Goal: Download file/media

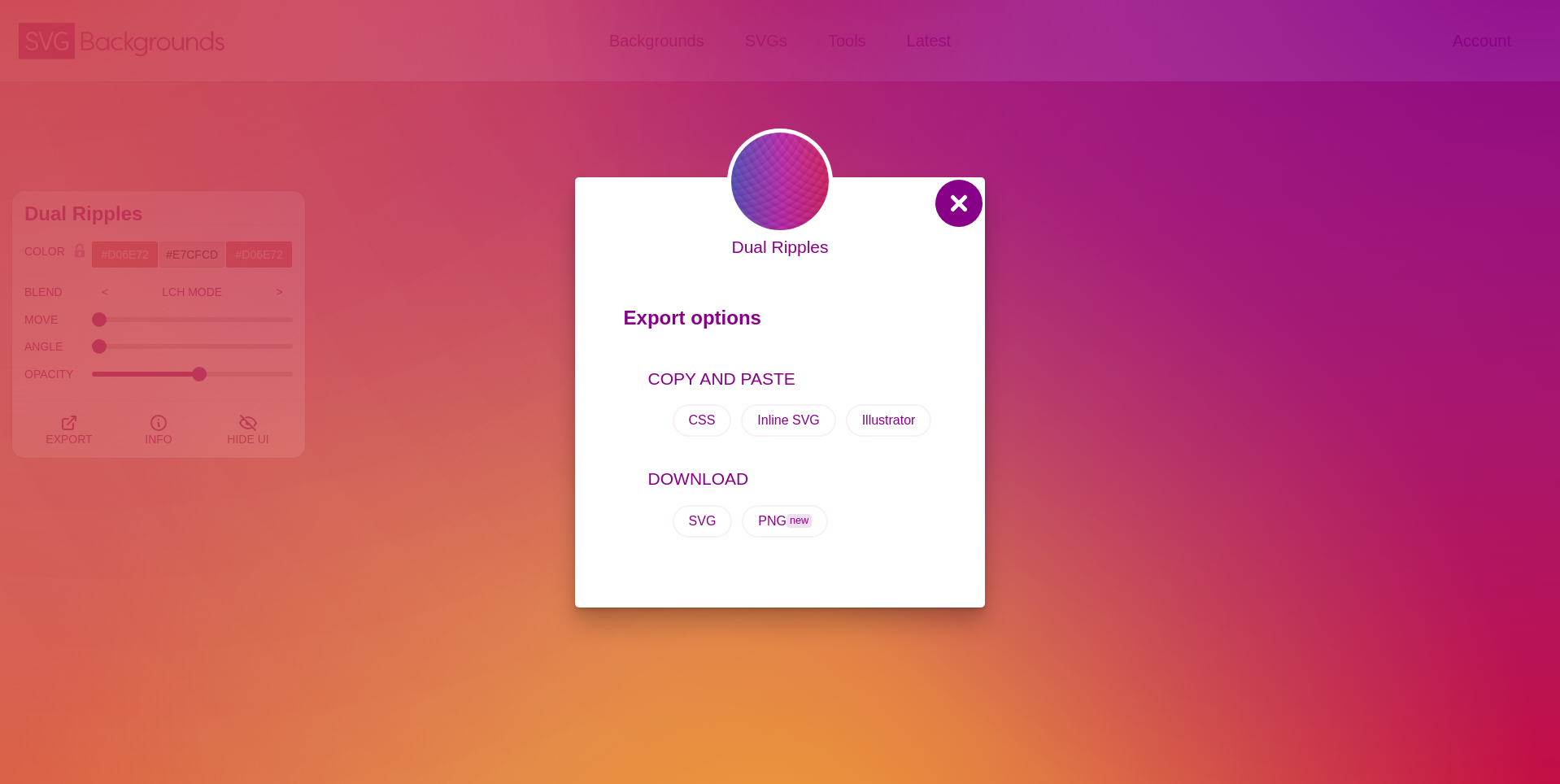
scroll to position [401, 0]
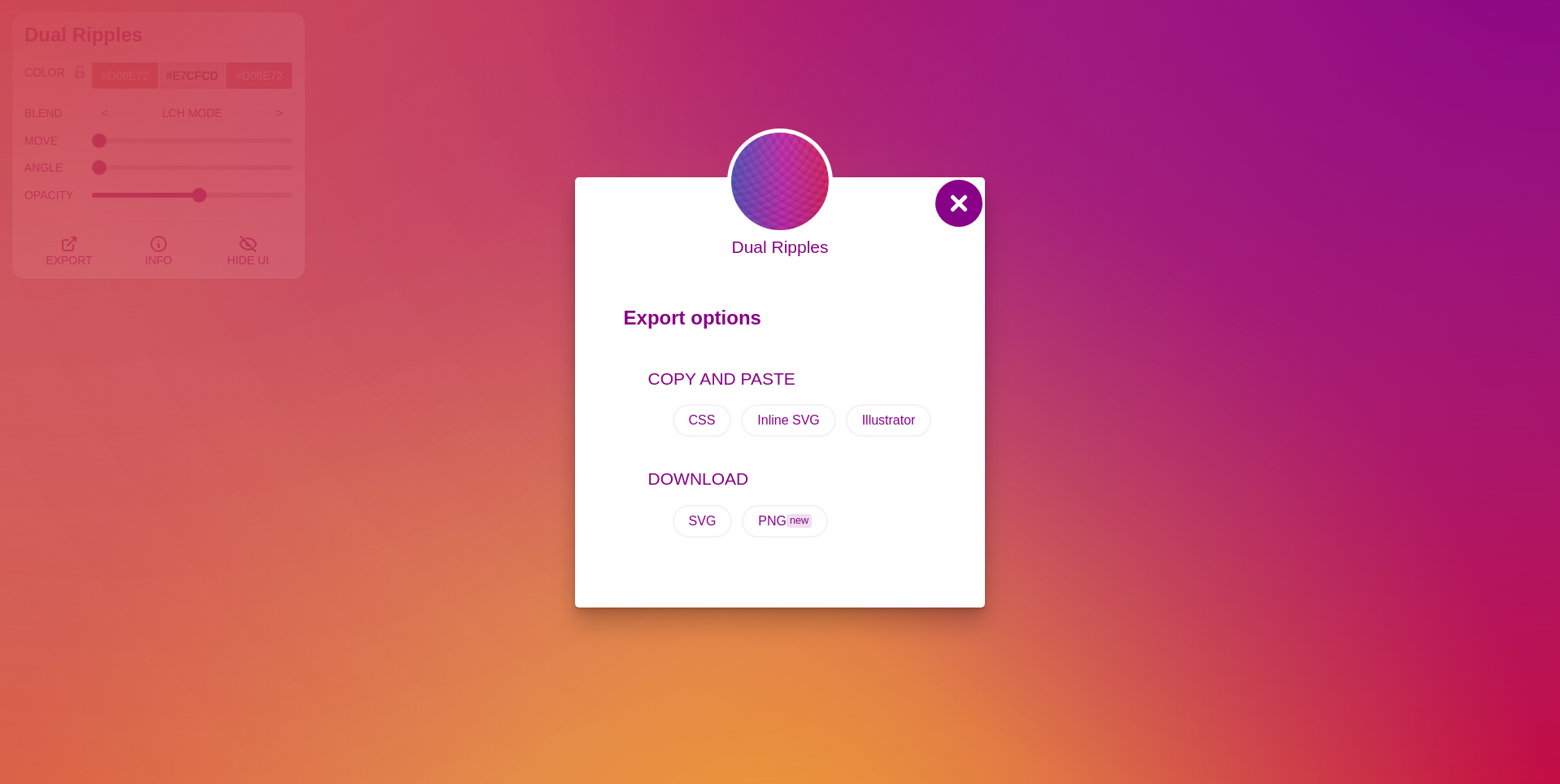
click at [958, 218] on button at bounding box center [960, 203] width 39 height 39
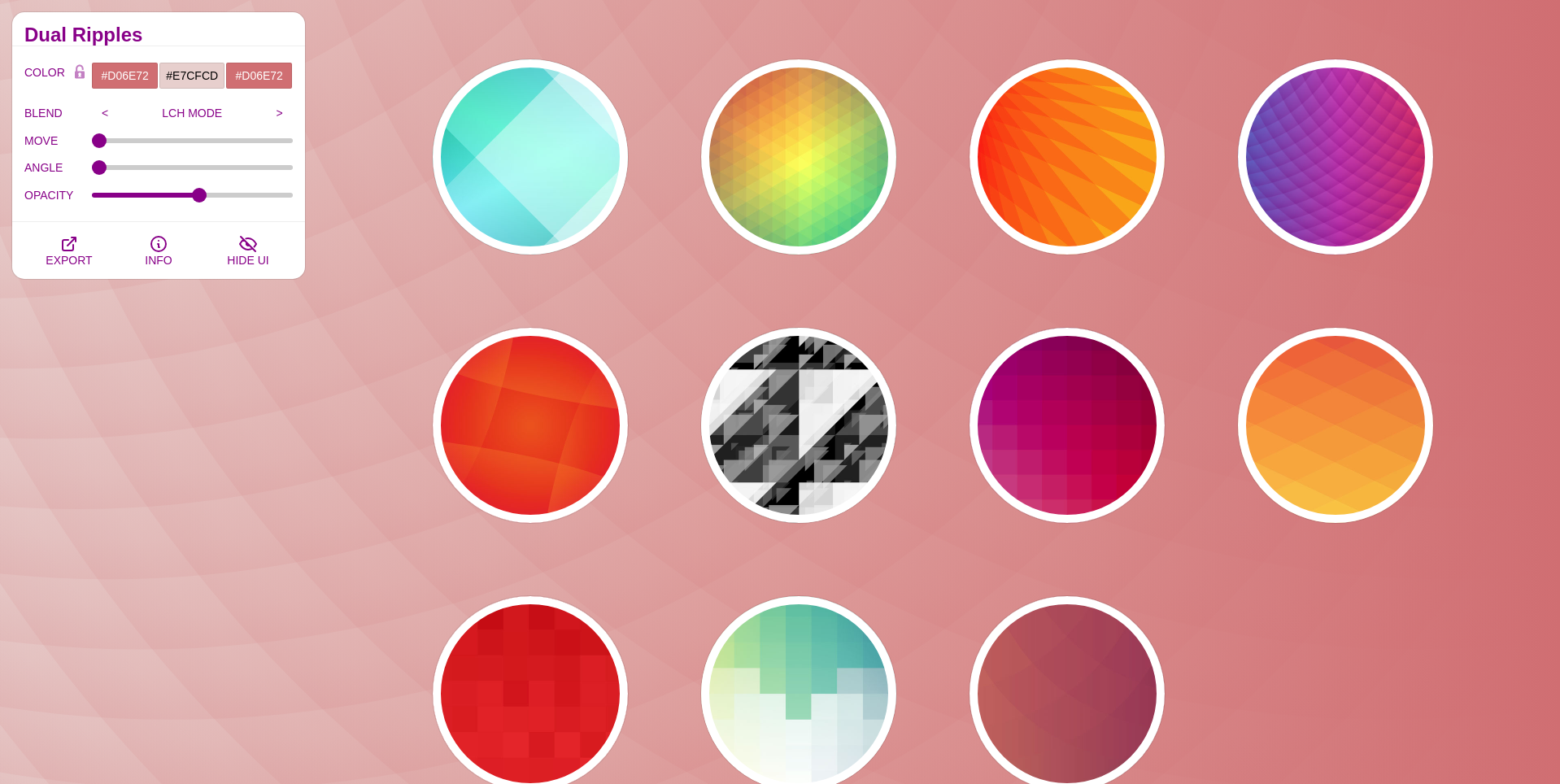
scroll to position [0, 0]
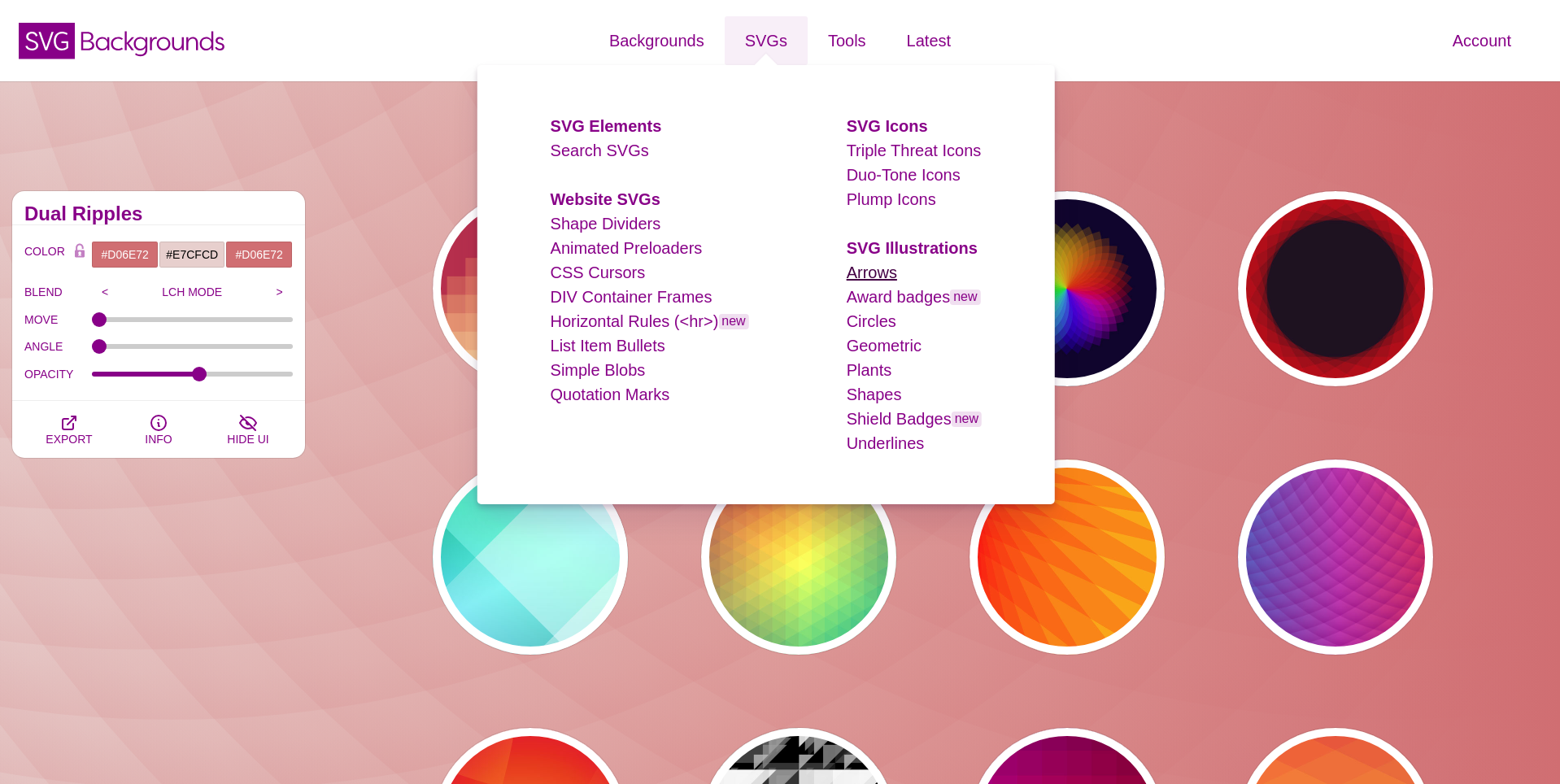
click at [886, 272] on link "Arrows" at bounding box center [872, 272] width 50 height 18
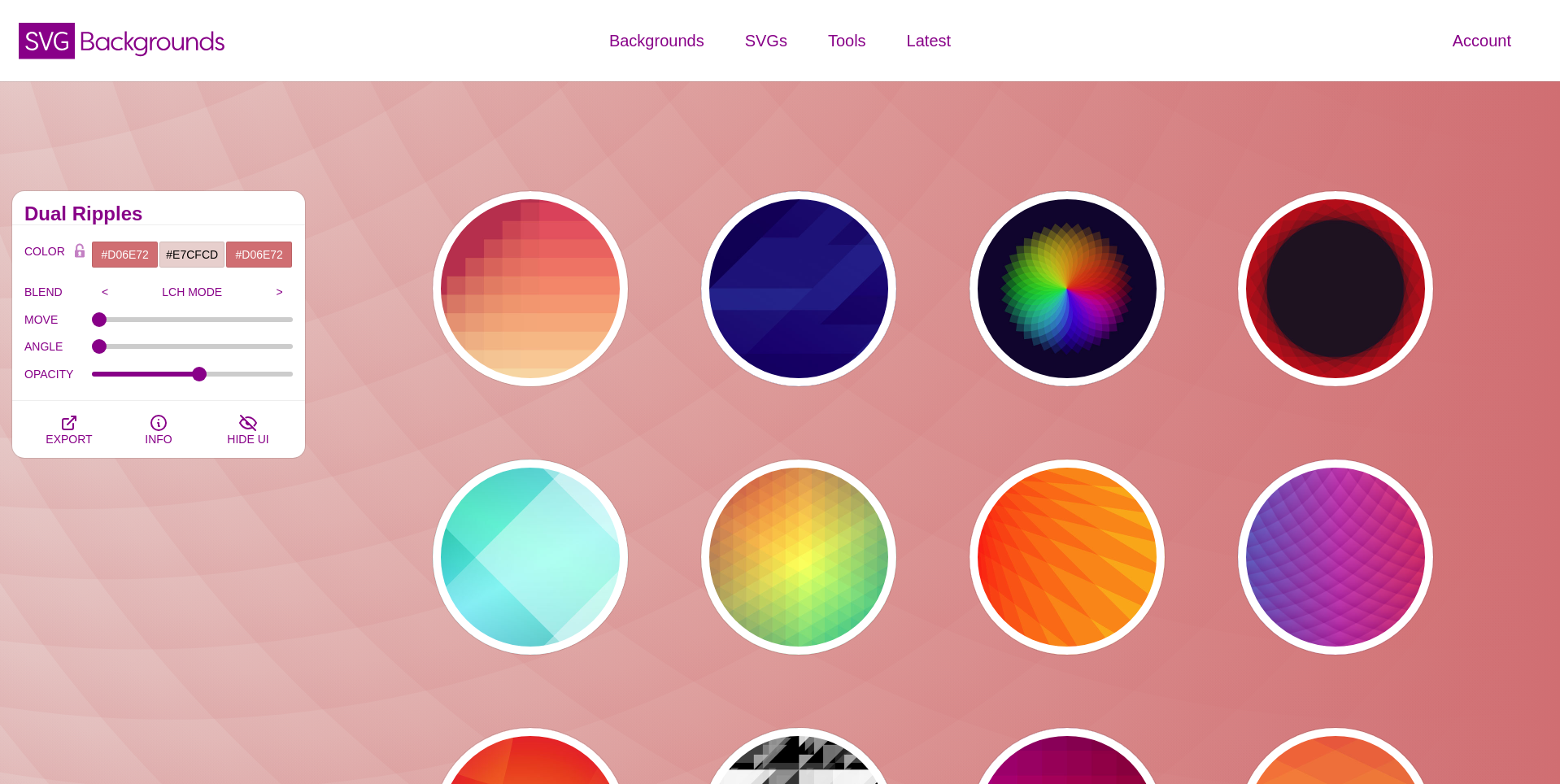
click at [369, 38] on div "SVG Backgrounds Logo" at bounding box center [260, 41] width 520 height 73
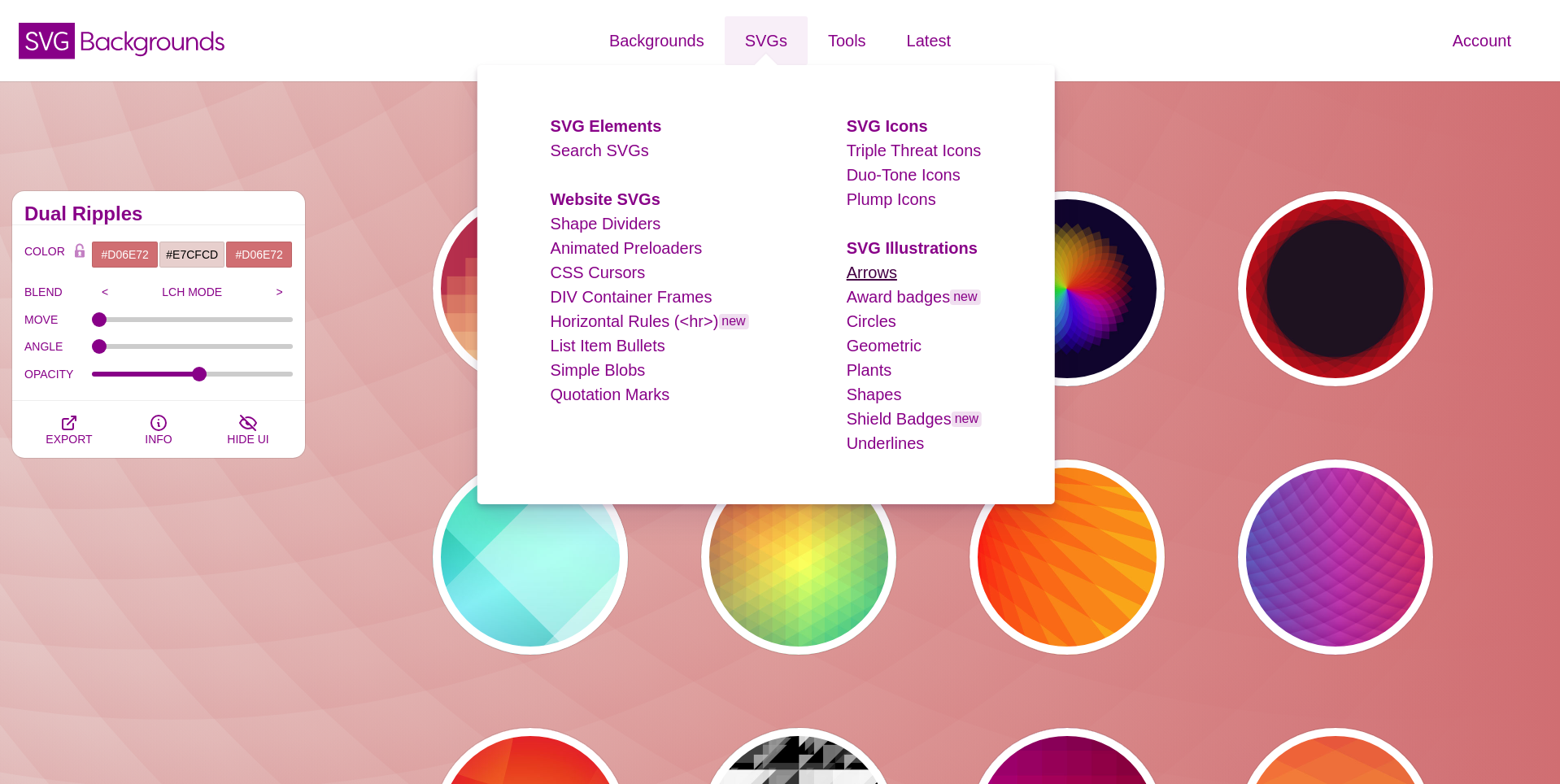
click at [863, 279] on link "Arrows" at bounding box center [872, 272] width 50 height 18
click at [871, 275] on link "Arrows" at bounding box center [872, 272] width 50 height 18
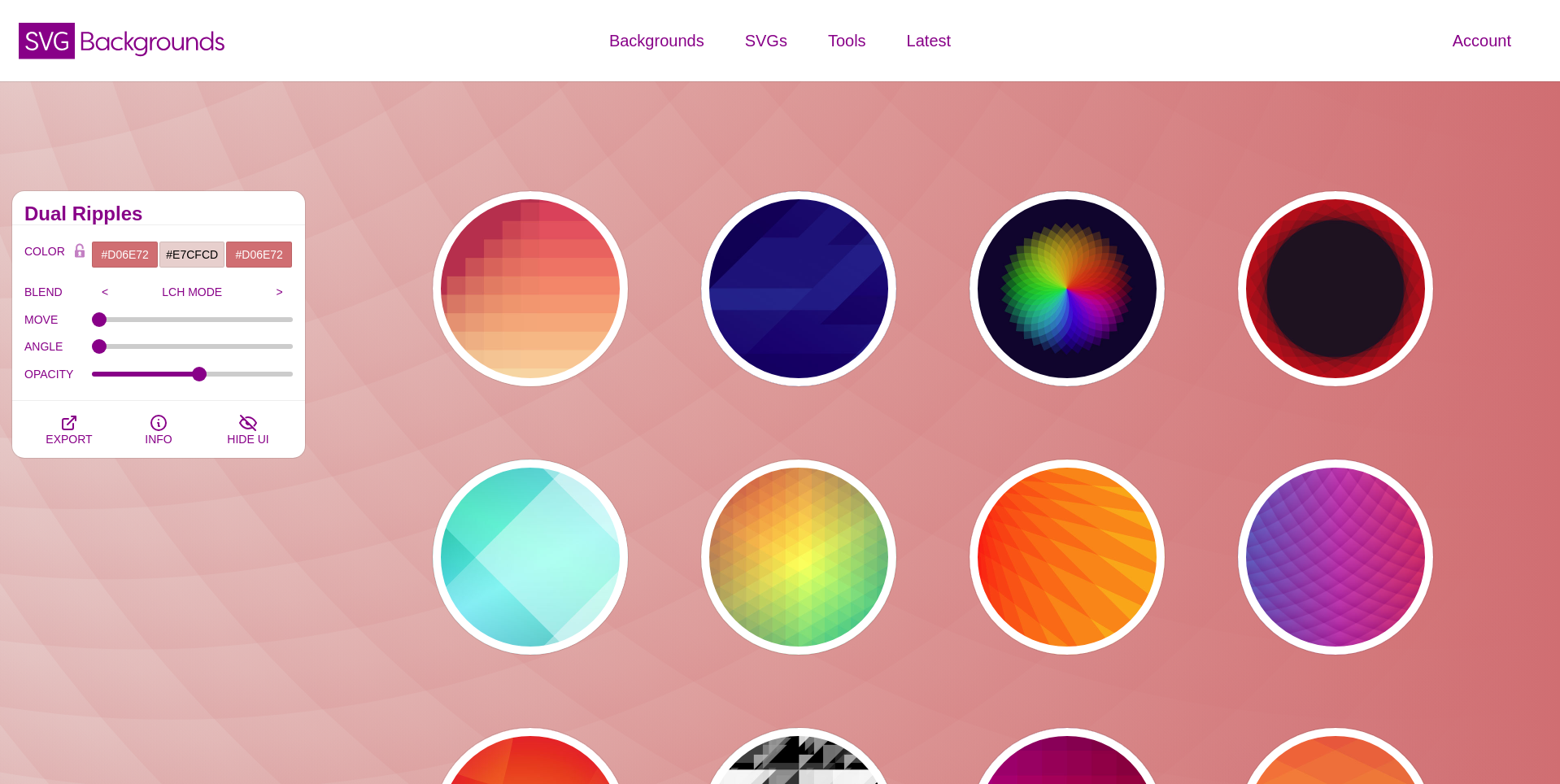
click at [375, 42] on div "SVG Backgrounds Logo" at bounding box center [260, 41] width 520 height 73
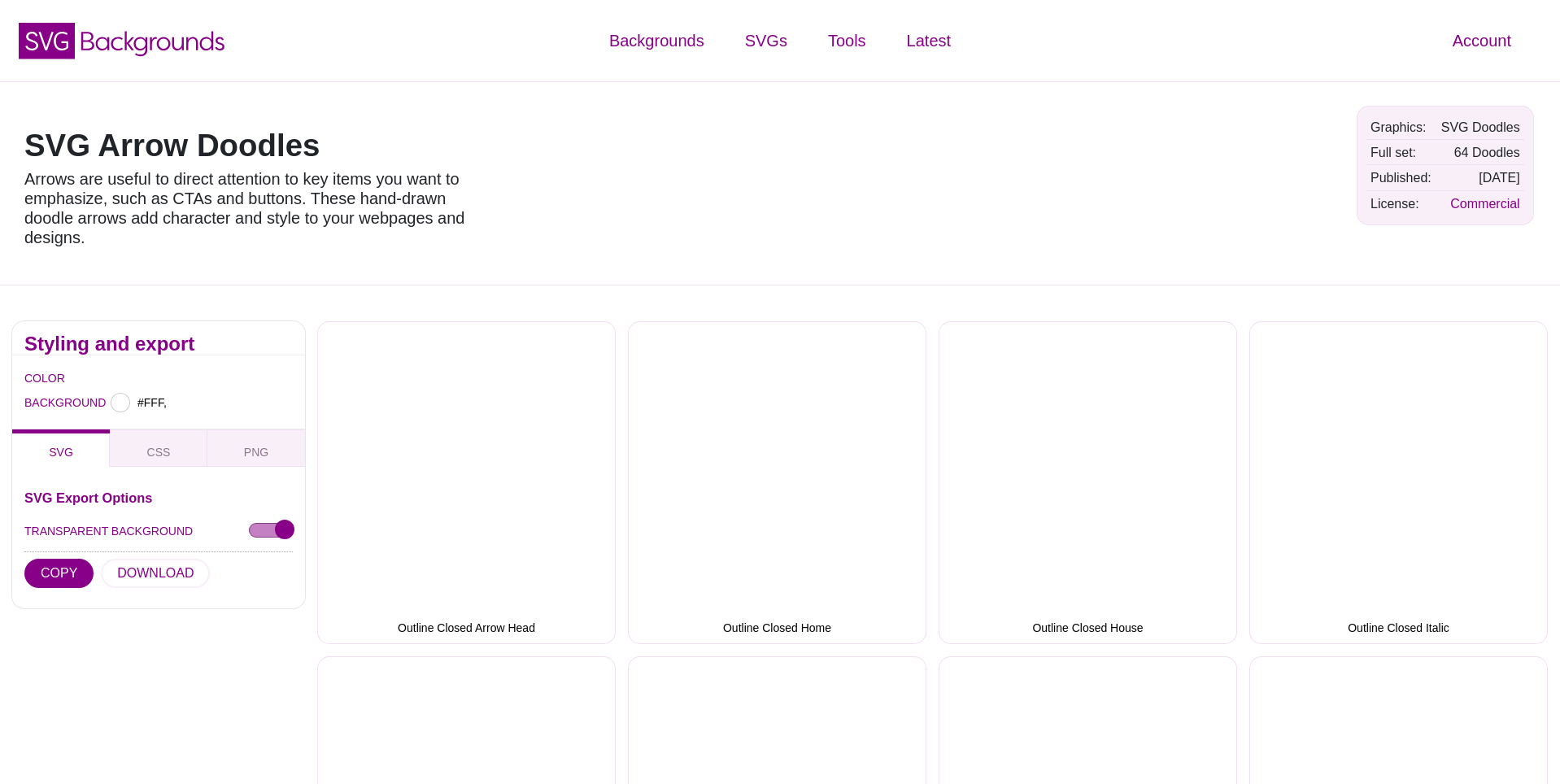
type input "#FFFFFF"
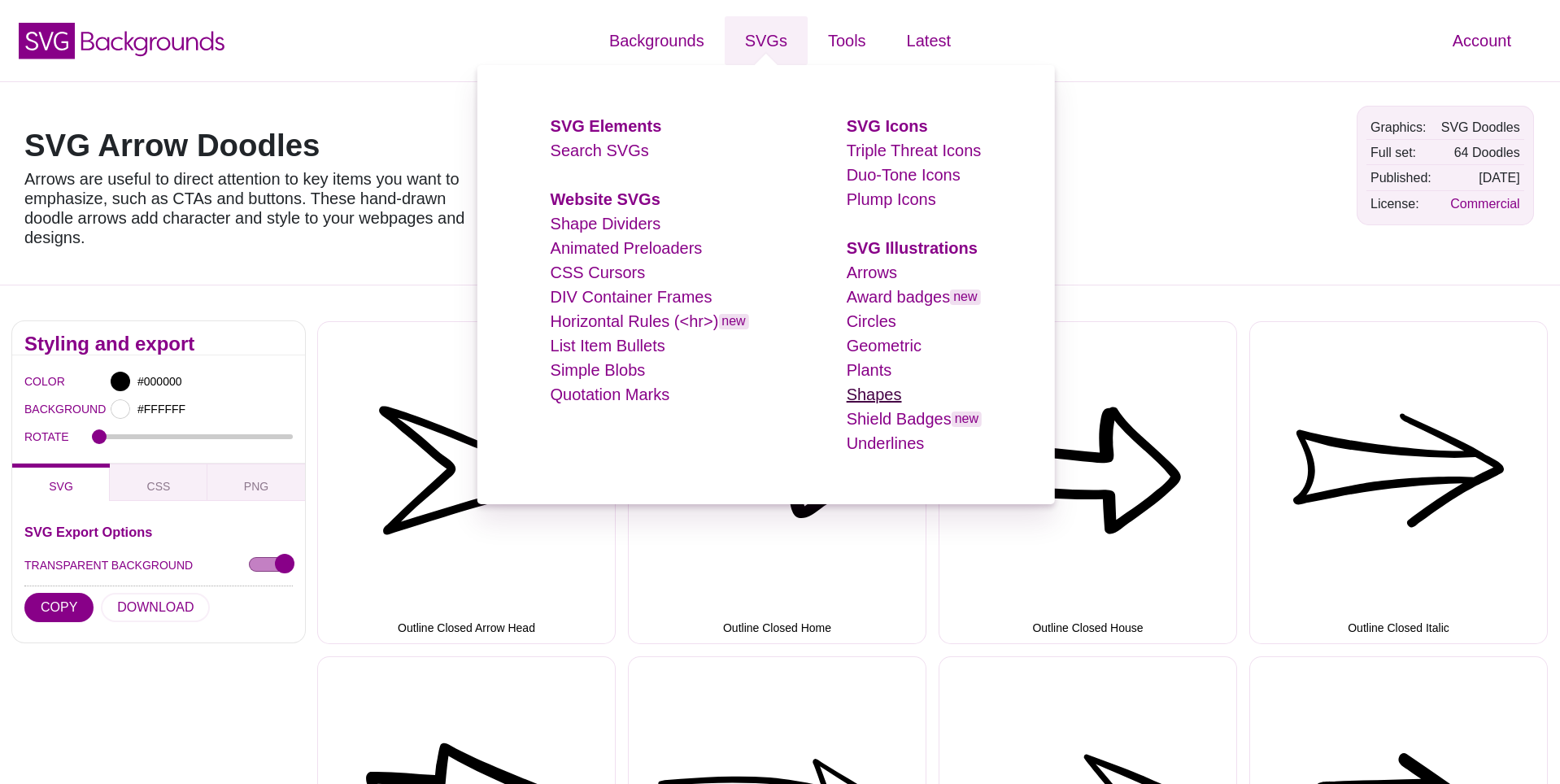
click at [881, 392] on link "Shapes" at bounding box center [875, 394] width 56 height 18
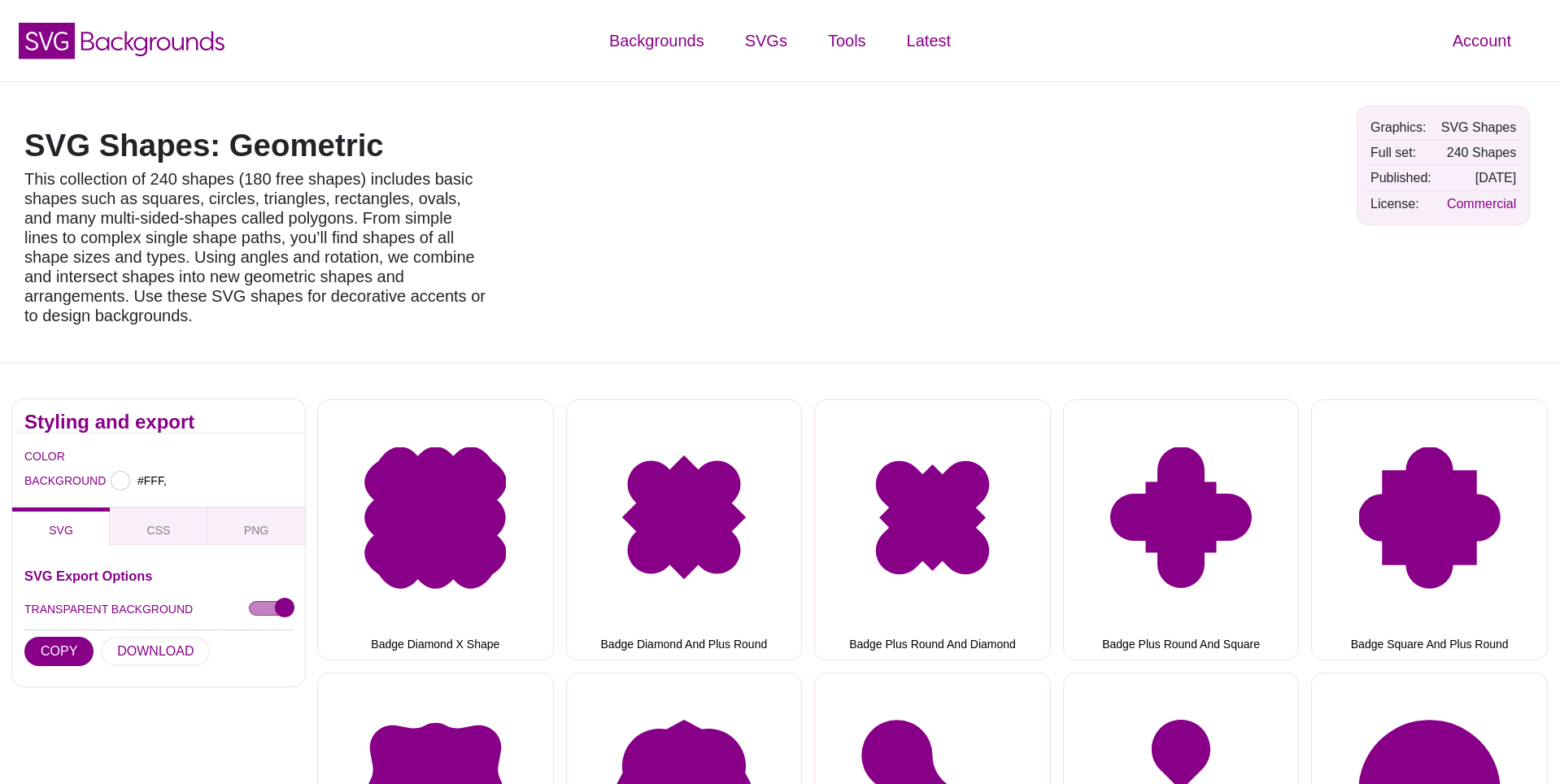
type input "#FFFFFF"
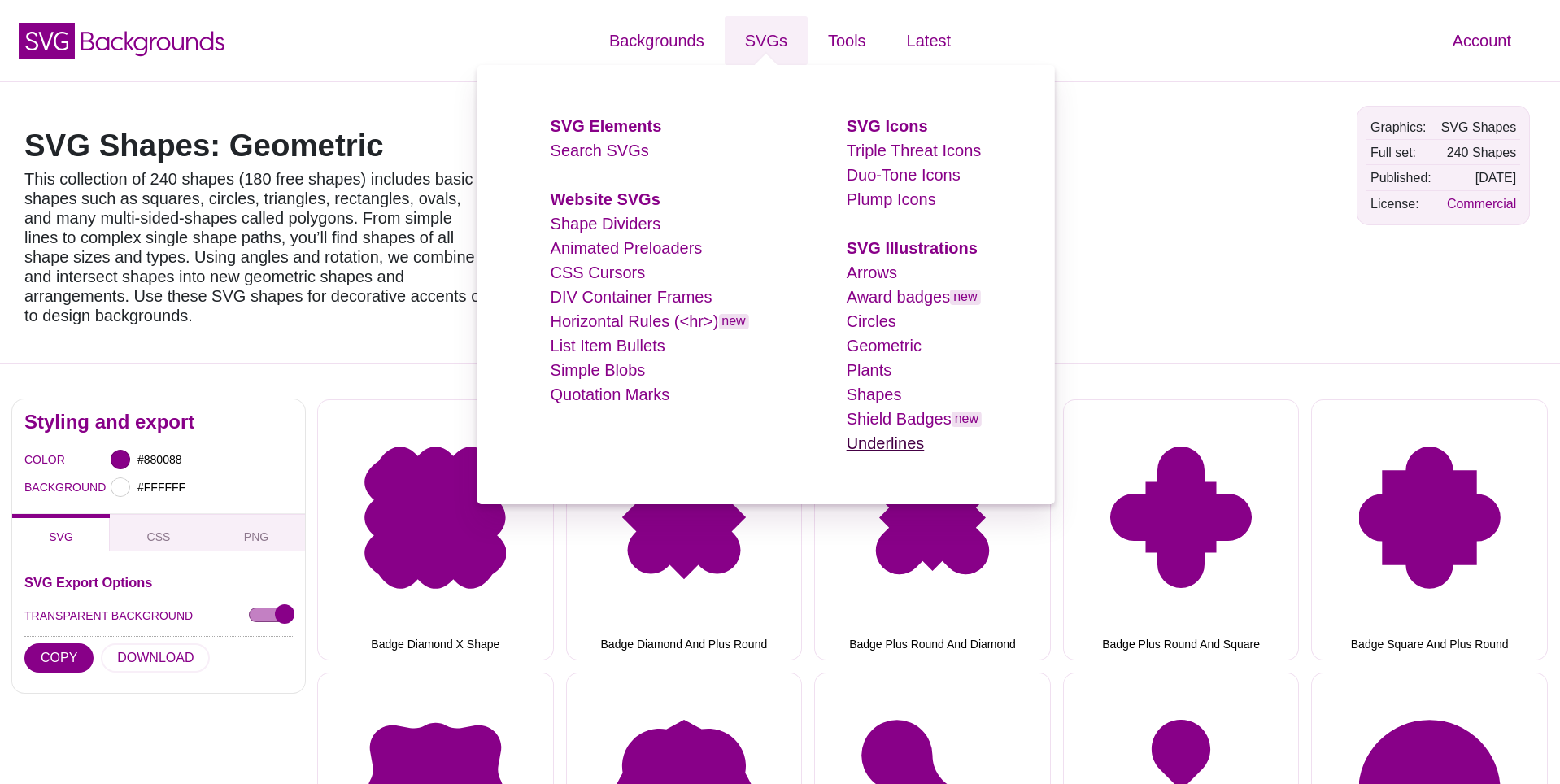
click at [881, 441] on link "Underlines" at bounding box center [885, 444] width 78 height 18
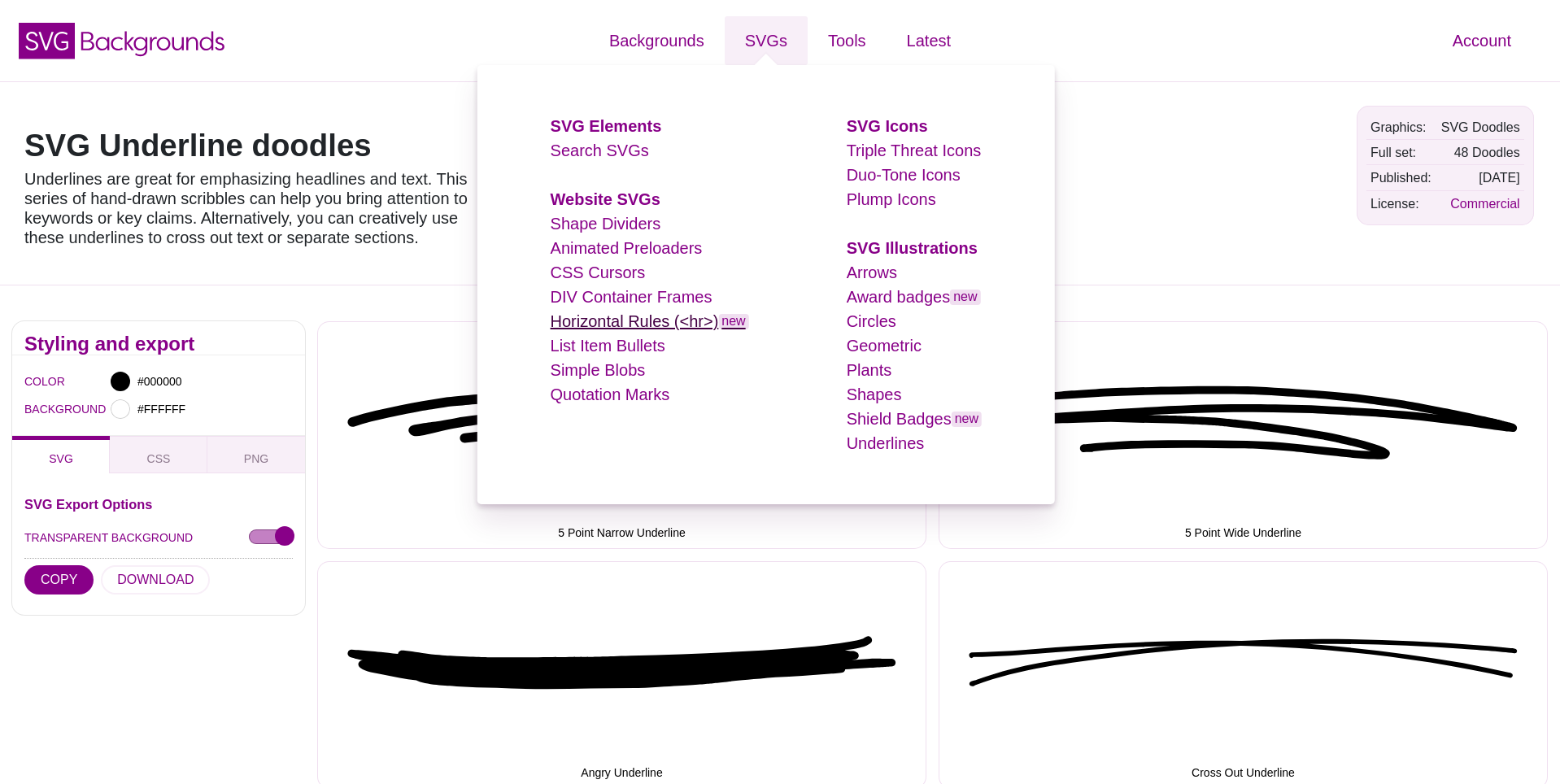
click at [626, 314] on link "Horizontal Rules (<hr>) new" at bounding box center [651, 322] width 199 height 18
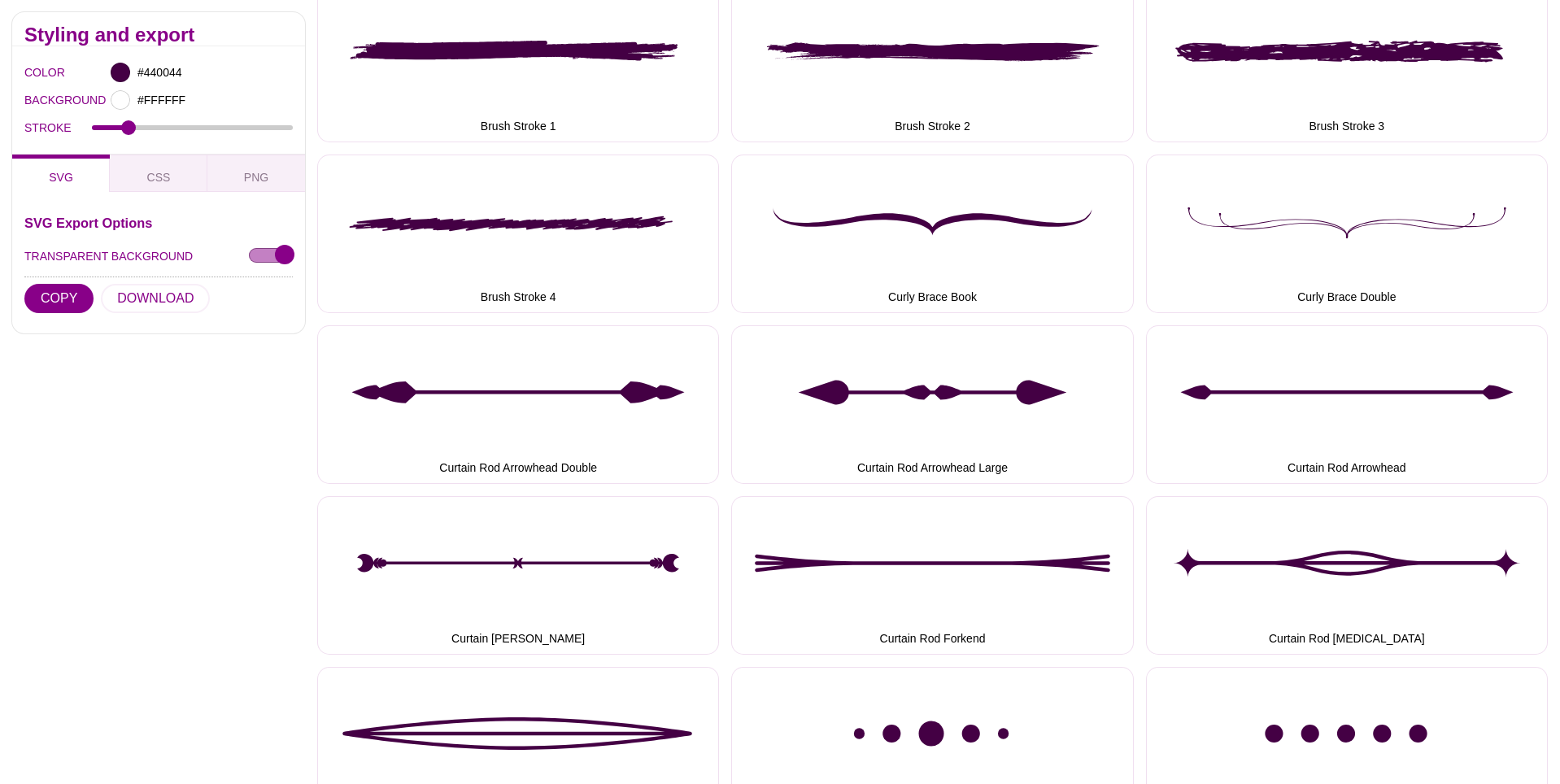
scroll to position [366, 0]
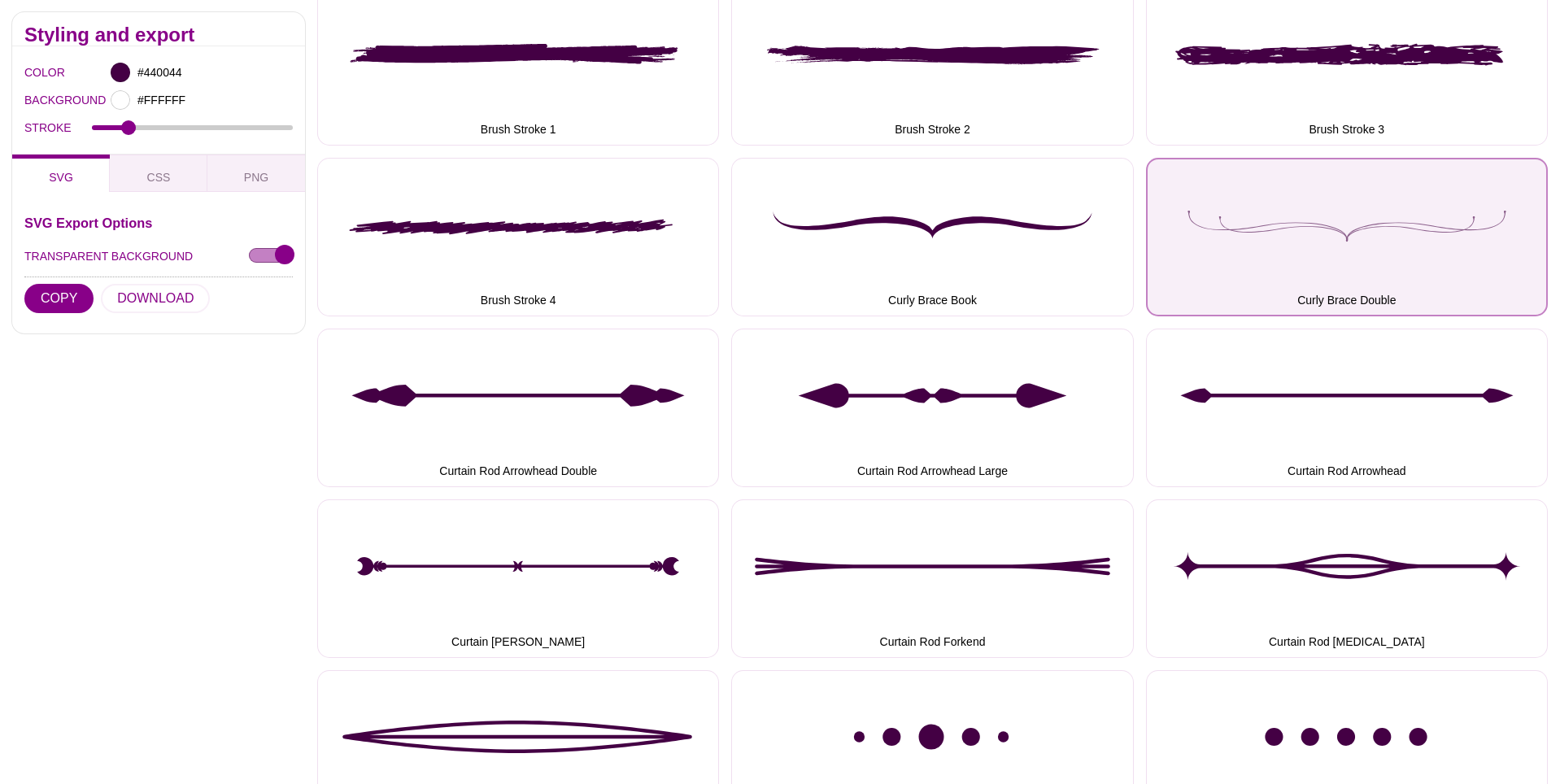
click at [1333, 222] on button "Curly Brace Double" at bounding box center [1347, 237] width 402 height 159
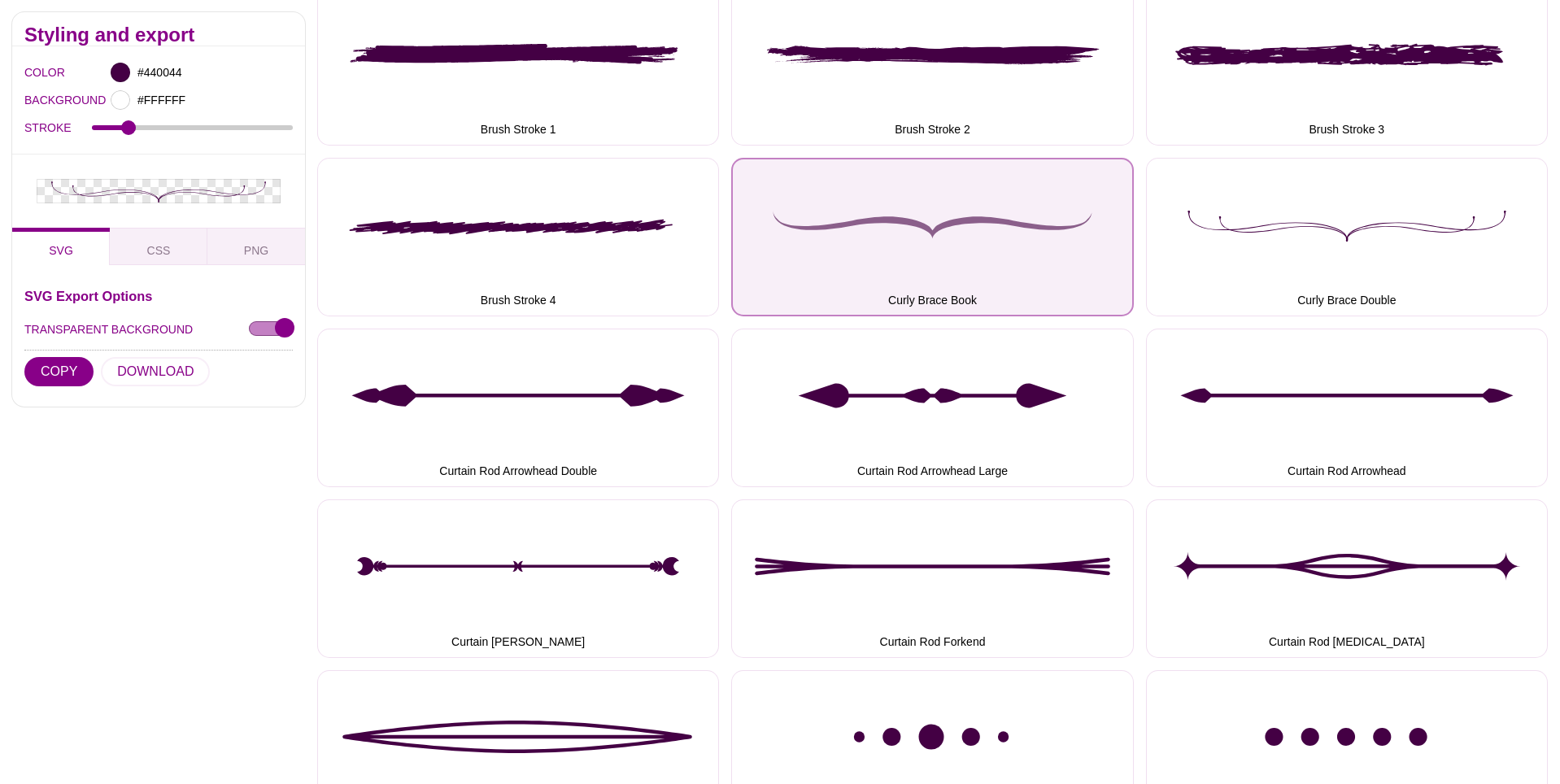
click at [1050, 234] on button "Curly Brace Book" at bounding box center [932, 237] width 402 height 159
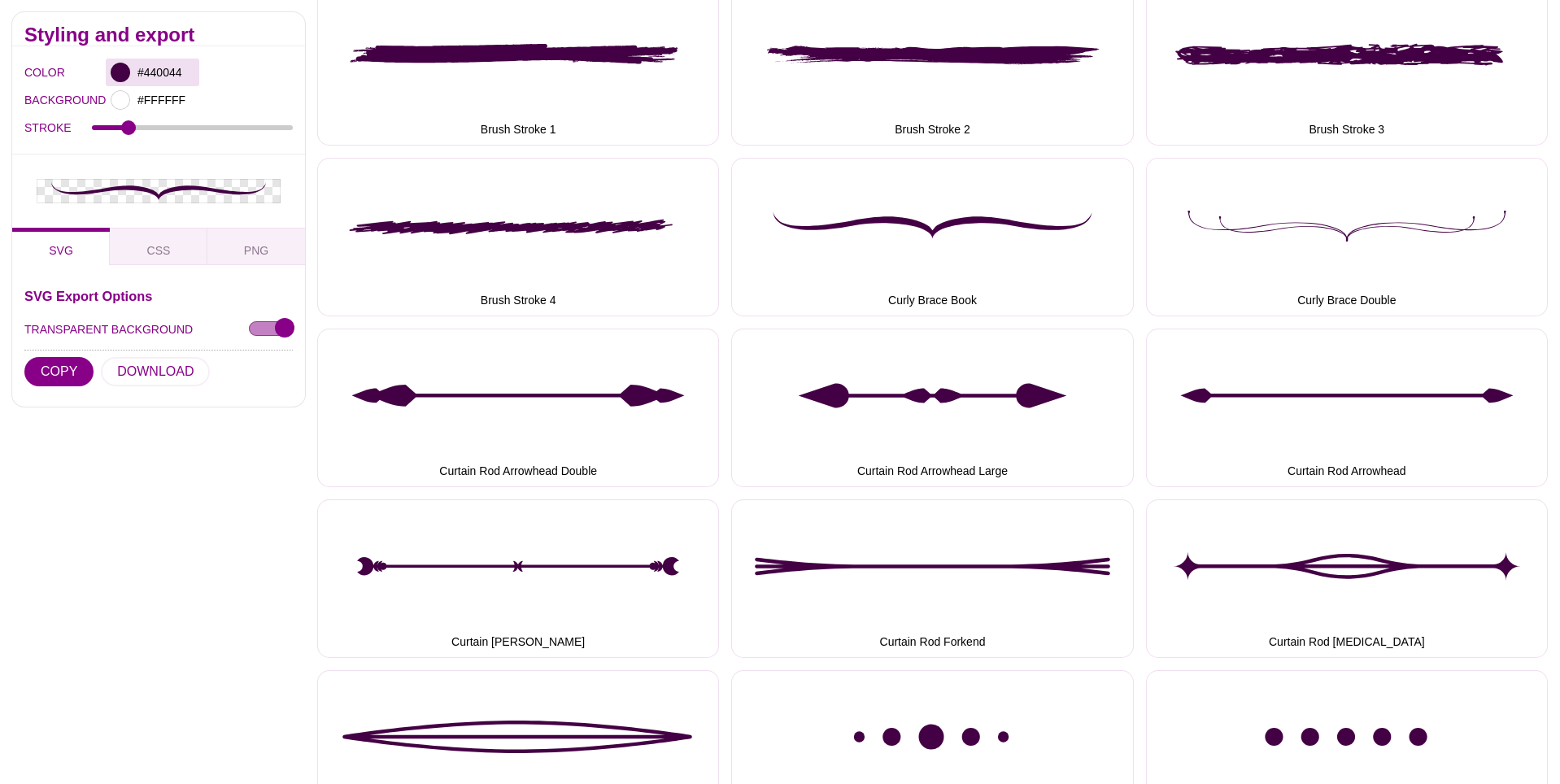
click at [118, 69] on div at bounding box center [120, 73] width 20 height 20
click at [174, 76] on input "#440044" at bounding box center [164, 73] width 60 height 22
paste input "d06e72"
type input "#D06E72"
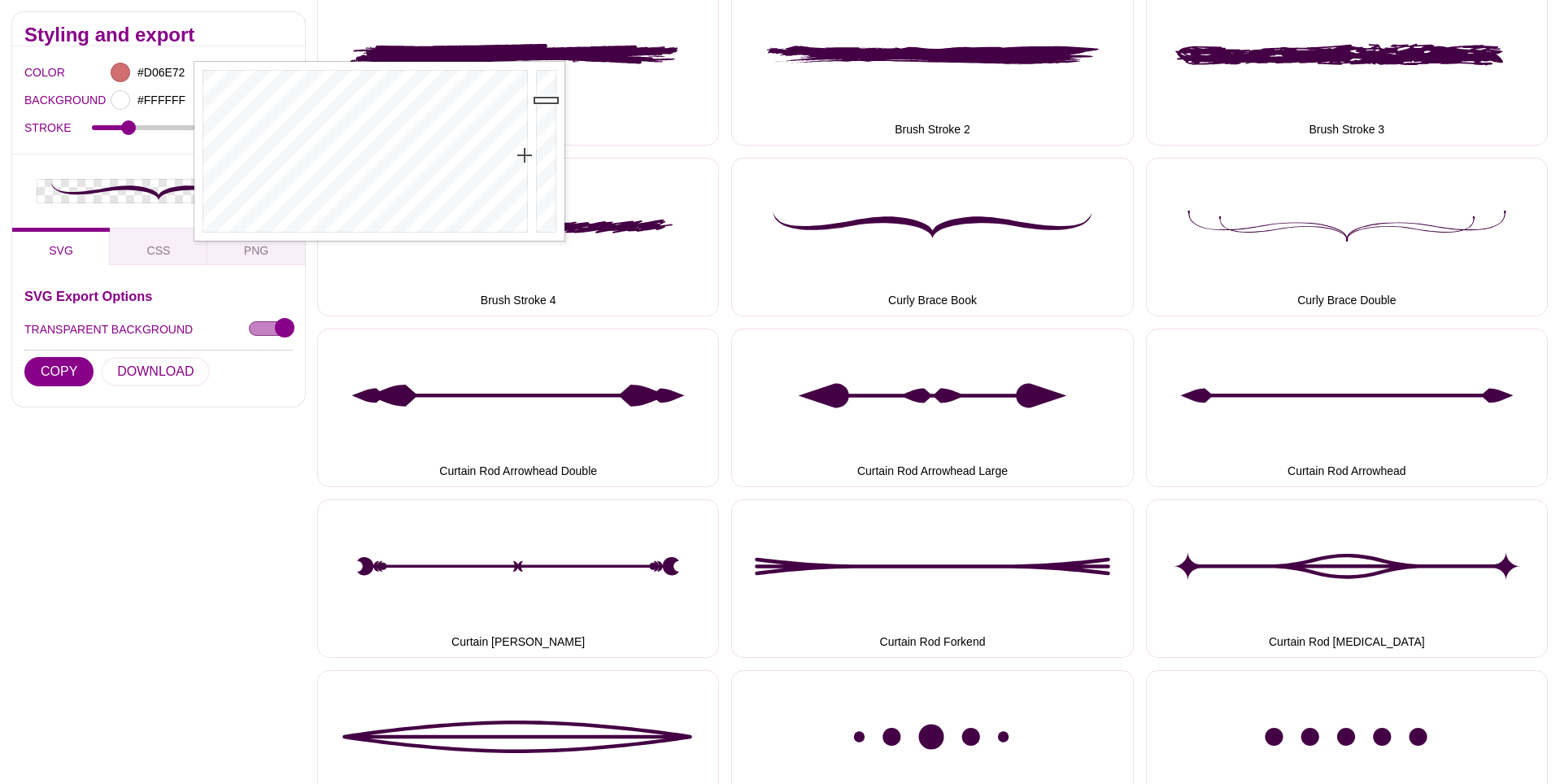
click at [249, 31] on h2 "Styling and export" at bounding box center [159, 35] width 269 height 13
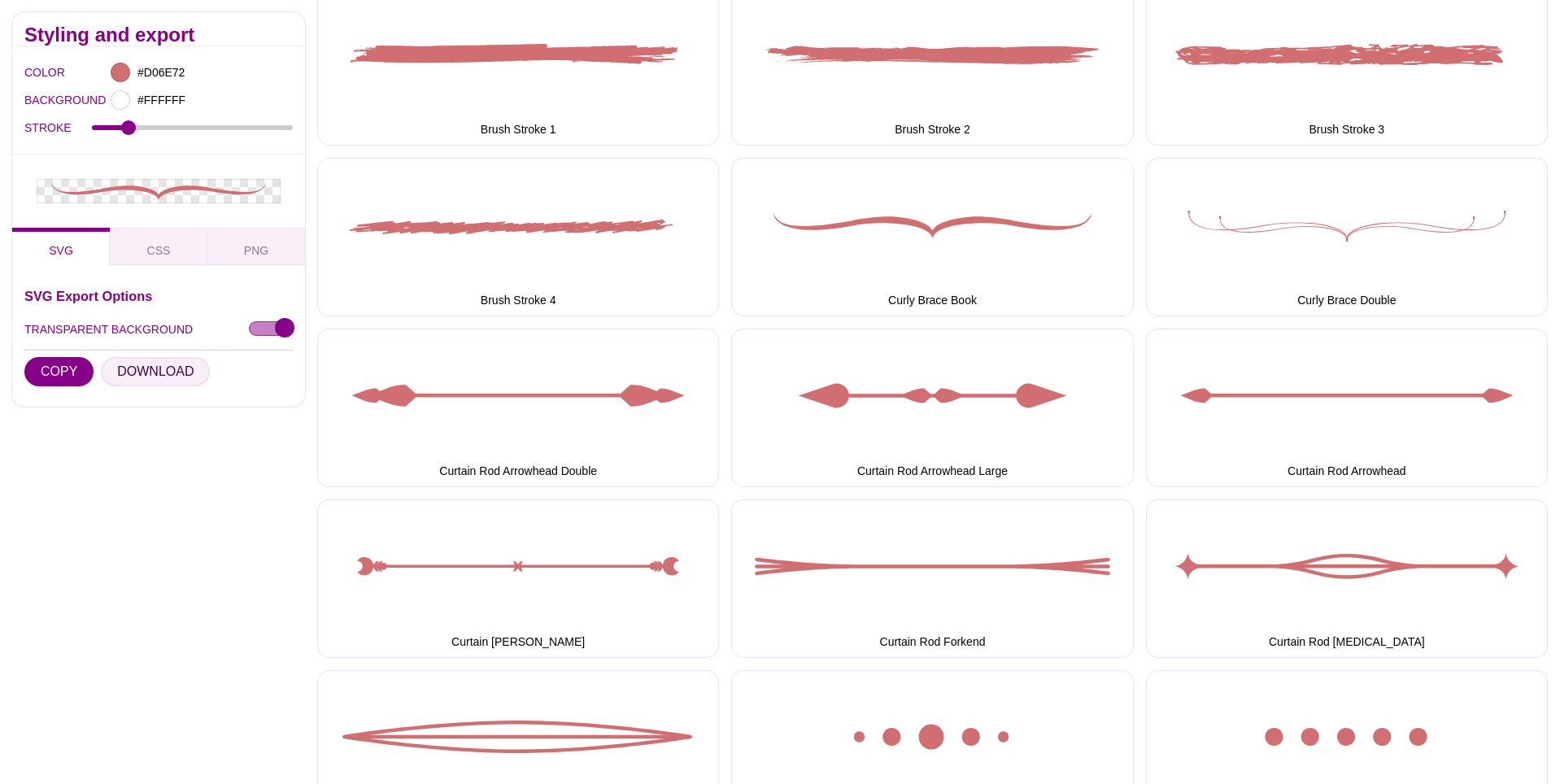
click at [169, 366] on button "DOWNLOAD" at bounding box center [156, 372] width 109 height 30
click at [115, 128] on input "STROKE" at bounding box center [193, 127] width 202 height 6
click at [107, 128] on input "STROKE" at bounding box center [193, 127] width 202 height 6
click at [101, 128] on input "STROKE" at bounding box center [193, 127] width 202 height 6
click at [107, 128] on input "STROKE" at bounding box center [193, 127] width 202 height 6
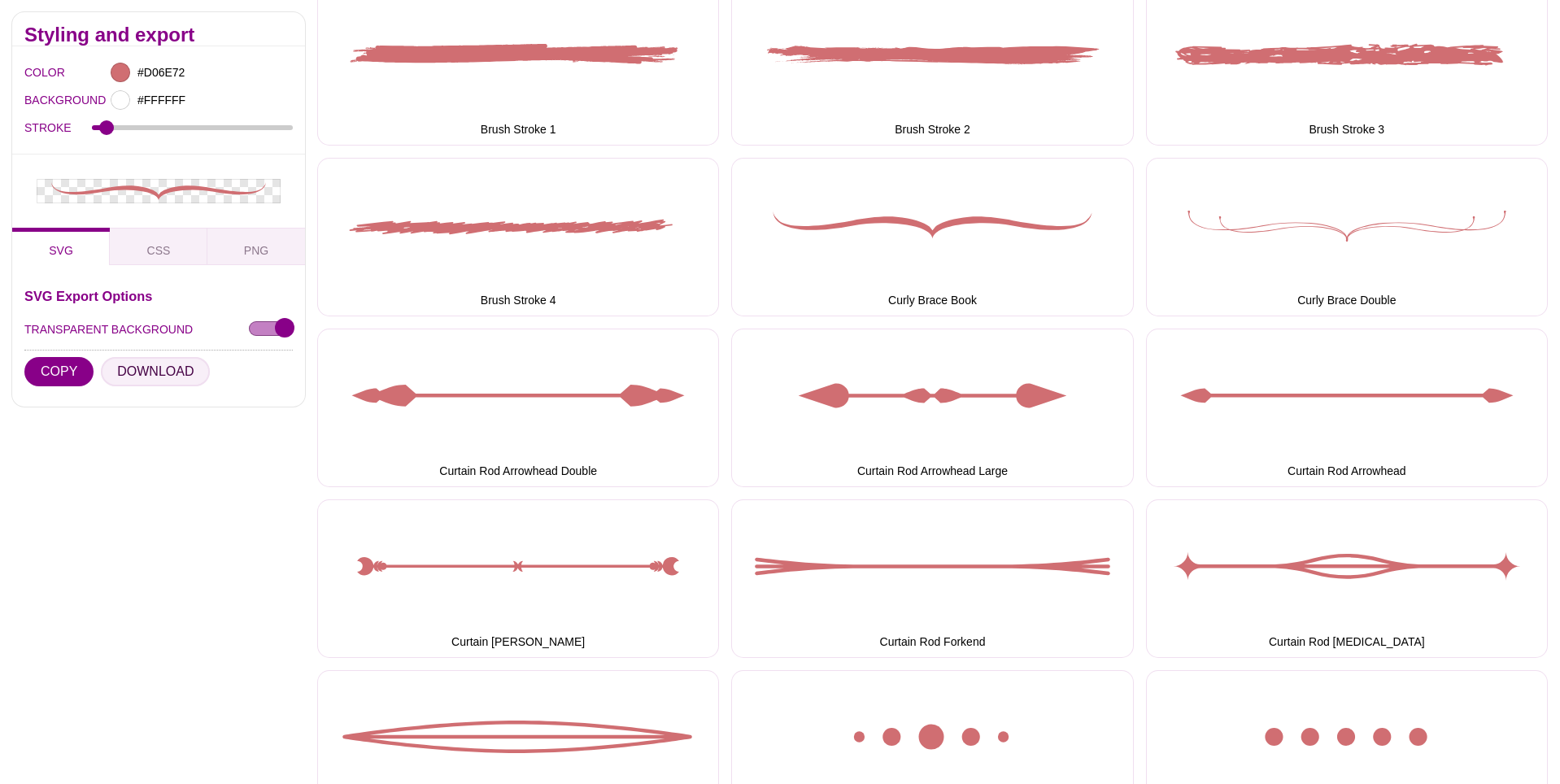
click at [122, 366] on button "DOWNLOAD" at bounding box center [156, 372] width 109 height 30
click at [226, 126] on input "STROKE" at bounding box center [193, 127] width 202 height 6
drag, startPoint x: 226, startPoint y: 126, endPoint x: 265, endPoint y: 126, distance: 39.0
click at [265, 126] on input "STROKE" at bounding box center [193, 127] width 202 height 6
drag, startPoint x: 113, startPoint y: 124, endPoint x: 75, endPoint y: 125, distance: 38.0
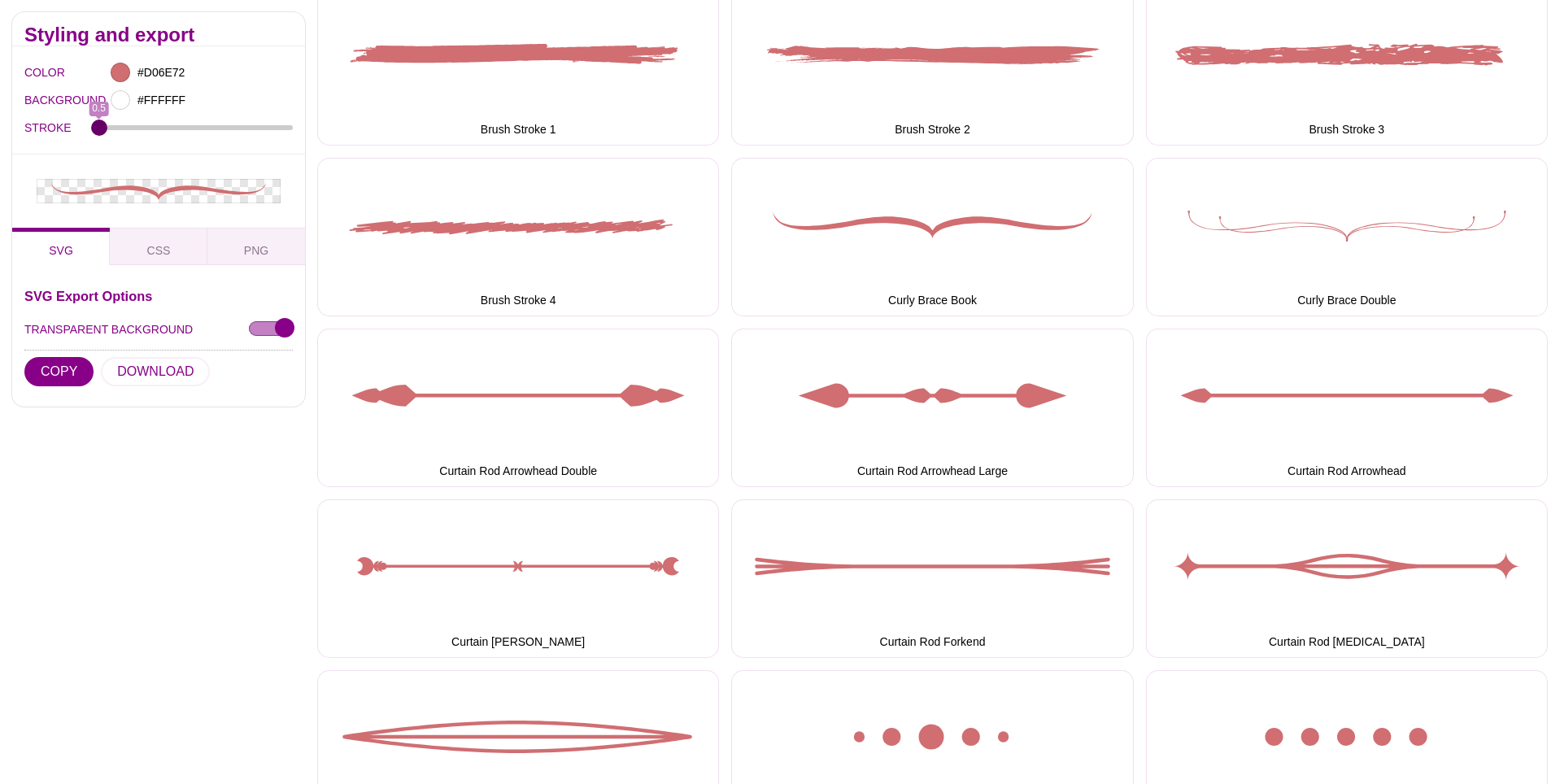
click at [92, 125] on input "STROKE" at bounding box center [193, 127] width 202 height 6
drag, startPoint x: 119, startPoint y: 606, endPoint x: 13, endPoint y: 540, distance: 124.9
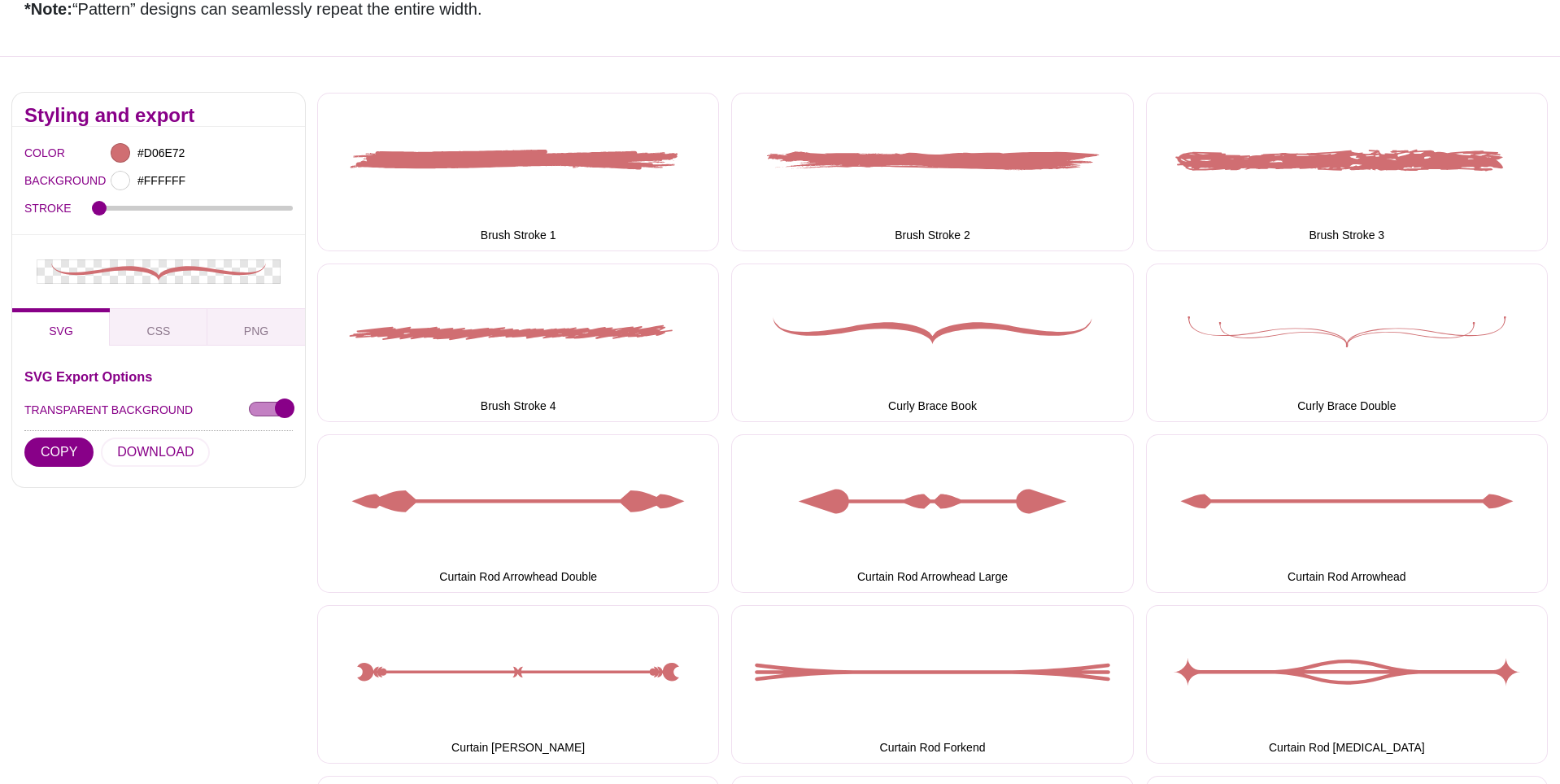
scroll to position [257, 0]
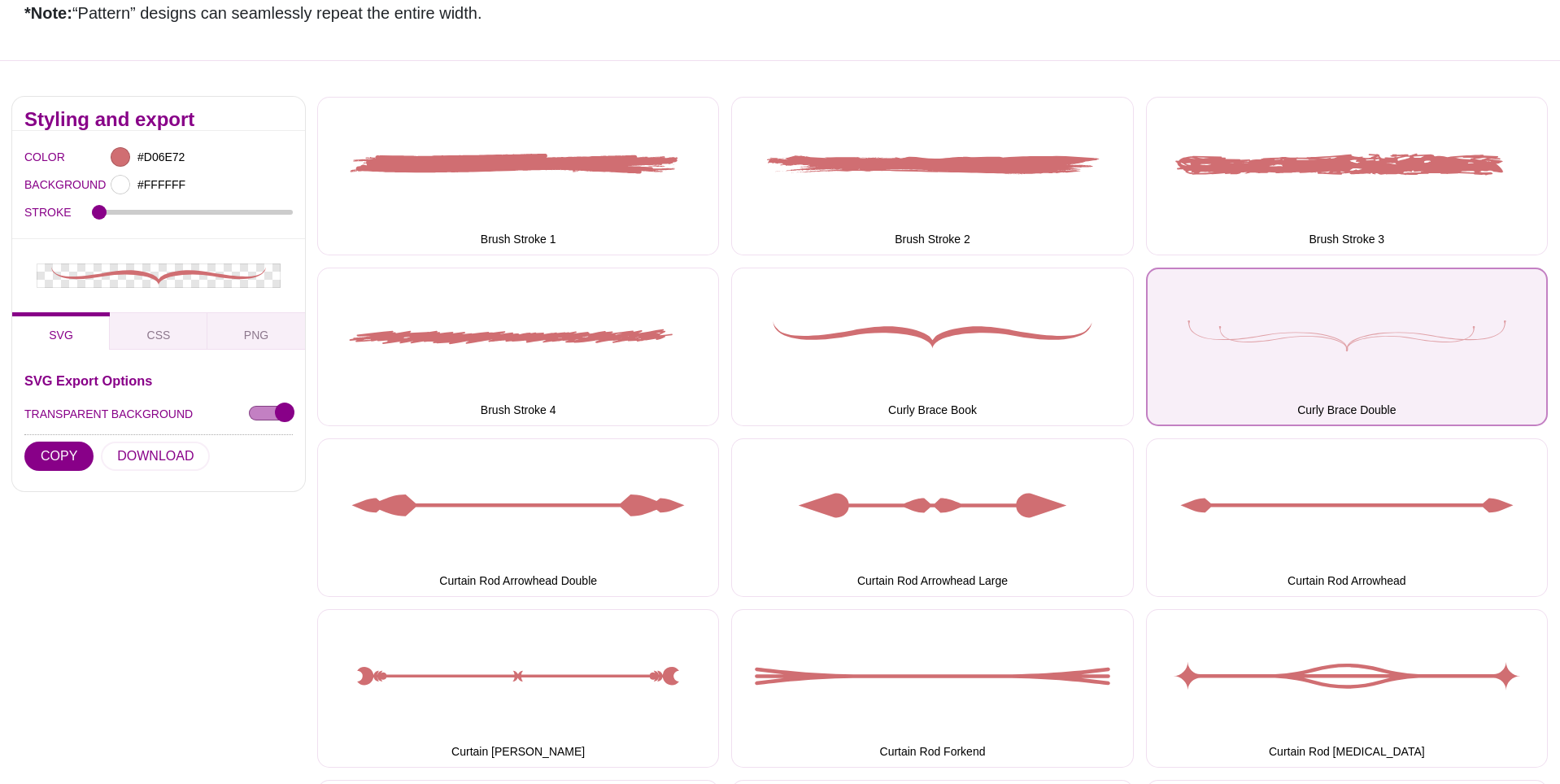
click at [1339, 347] on button "Curly Brace Double" at bounding box center [1347, 347] width 402 height 159
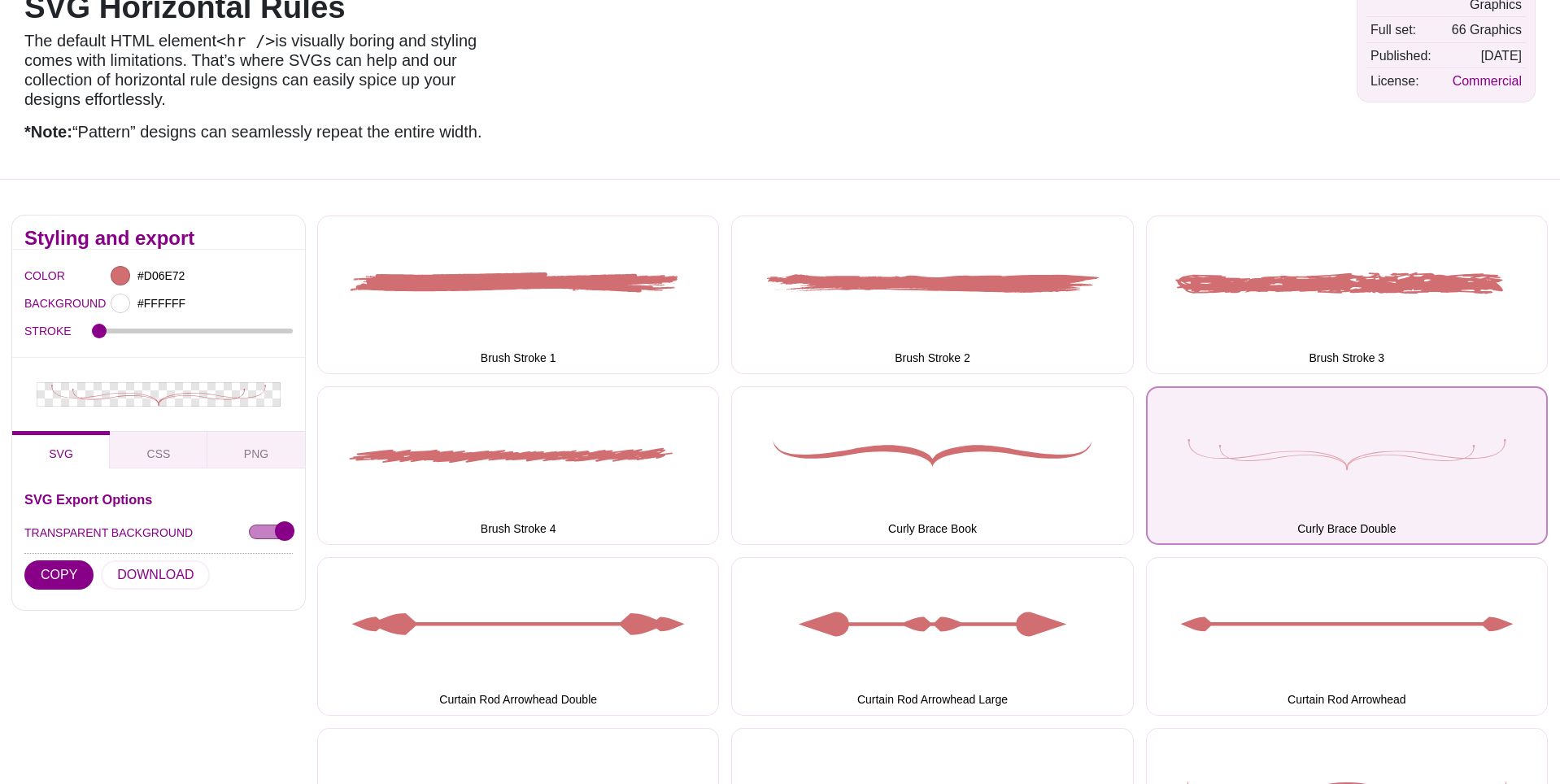
scroll to position [0, 0]
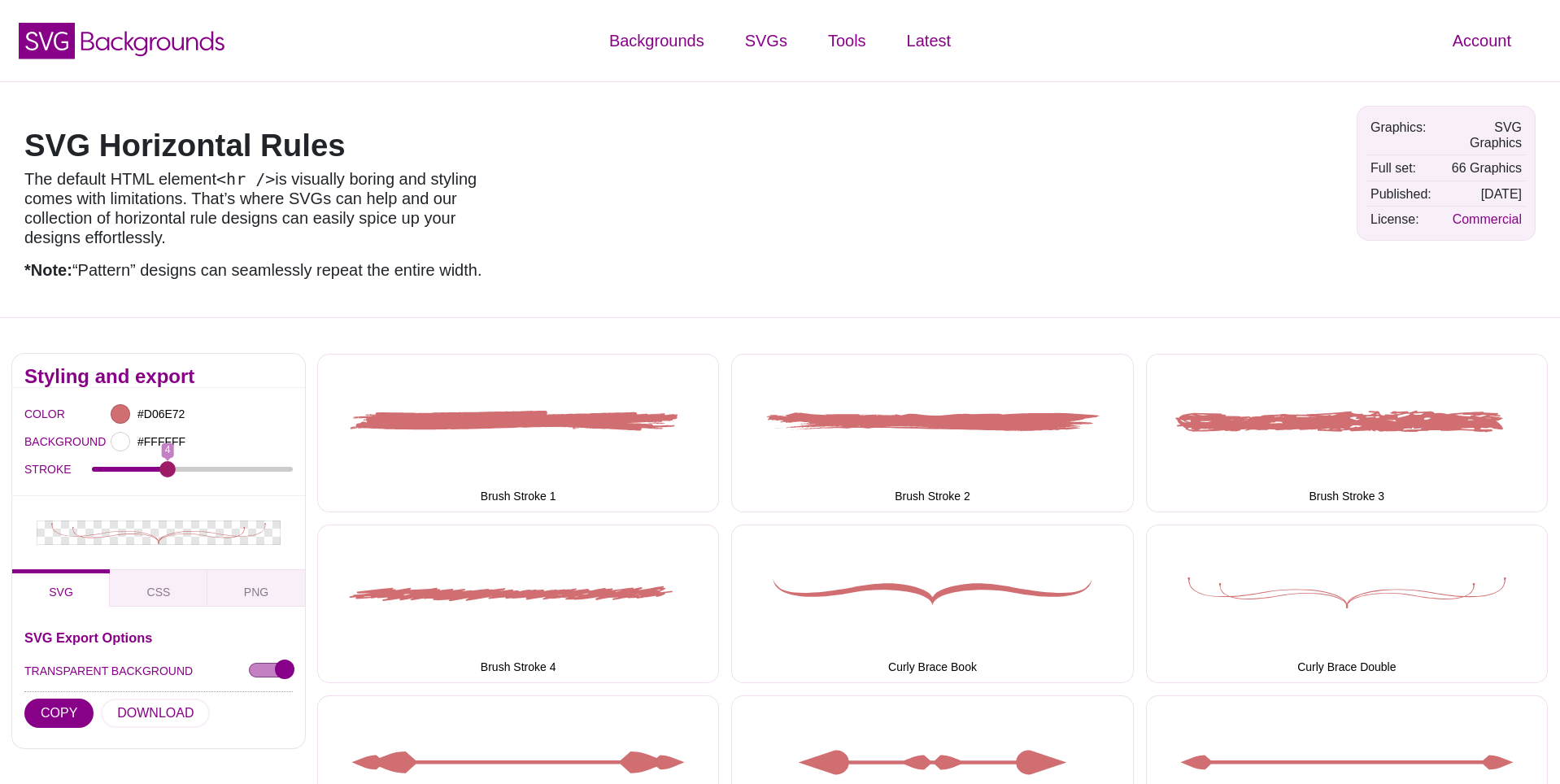
drag, startPoint x: 108, startPoint y: 467, endPoint x: 167, endPoint y: 466, distance: 59.0
click at [167, 466] on input "STROKE" at bounding box center [193, 469] width 202 height 6
drag, startPoint x: 167, startPoint y: 466, endPoint x: 275, endPoint y: 476, distance: 108.5
click at [275, 473] on input "STROKE" at bounding box center [193, 469] width 202 height 6
drag, startPoint x: 280, startPoint y: 465, endPoint x: 2, endPoint y: 473, distance: 278.1
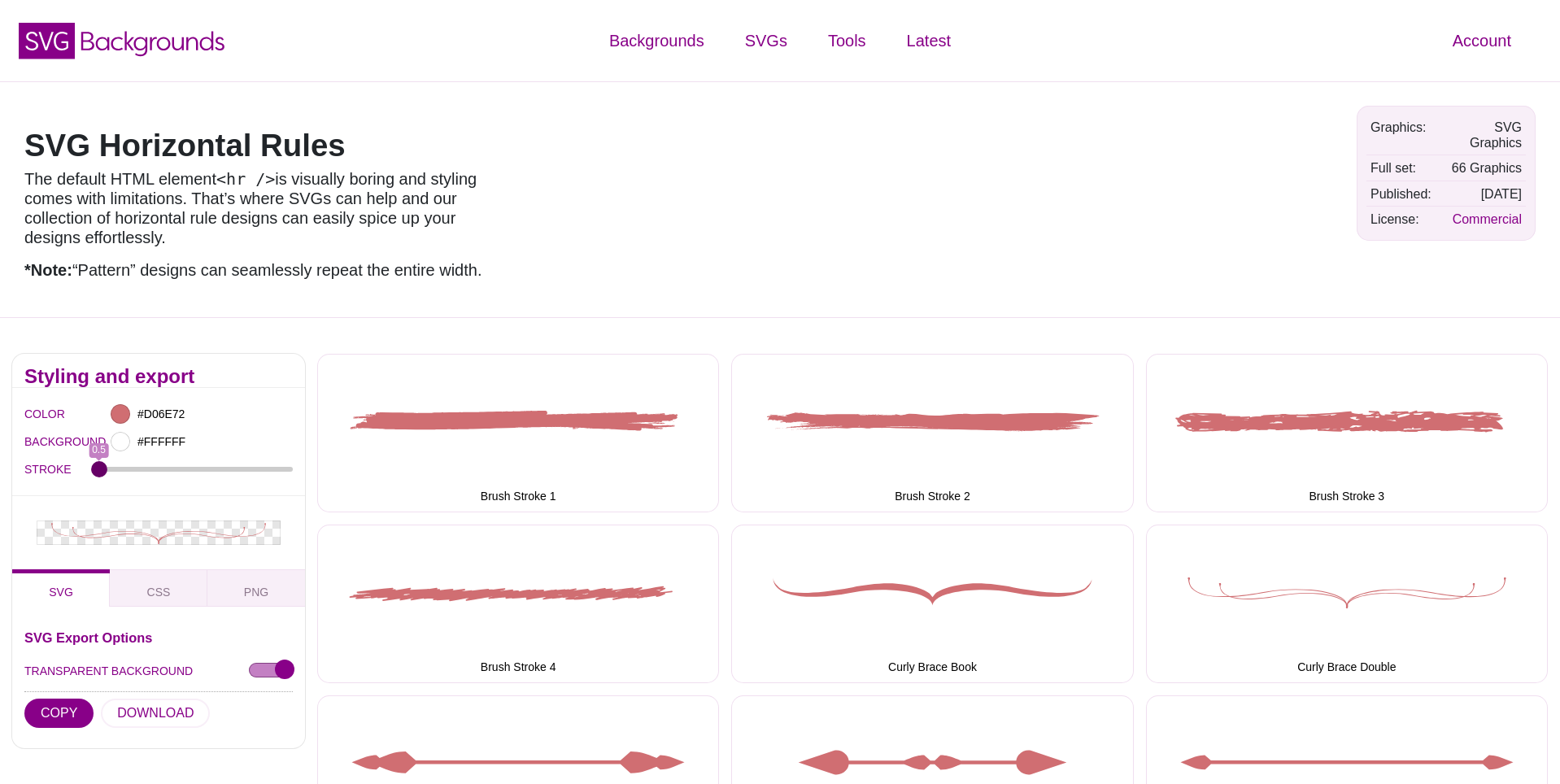
click at [92, 473] on input "STROKE" at bounding box center [193, 469] width 202 height 6
click at [111, 464] on div "STROKE 0.5" at bounding box center [159, 469] width 269 height 28
click at [106, 467] on input "STROKE" at bounding box center [193, 469] width 202 height 6
click at [114, 466] on input "STROKE" at bounding box center [193, 469] width 202 height 6
click at [129, 719] on button "DOWNLOAD" at bounding box center [156, 713] width 109 height 30
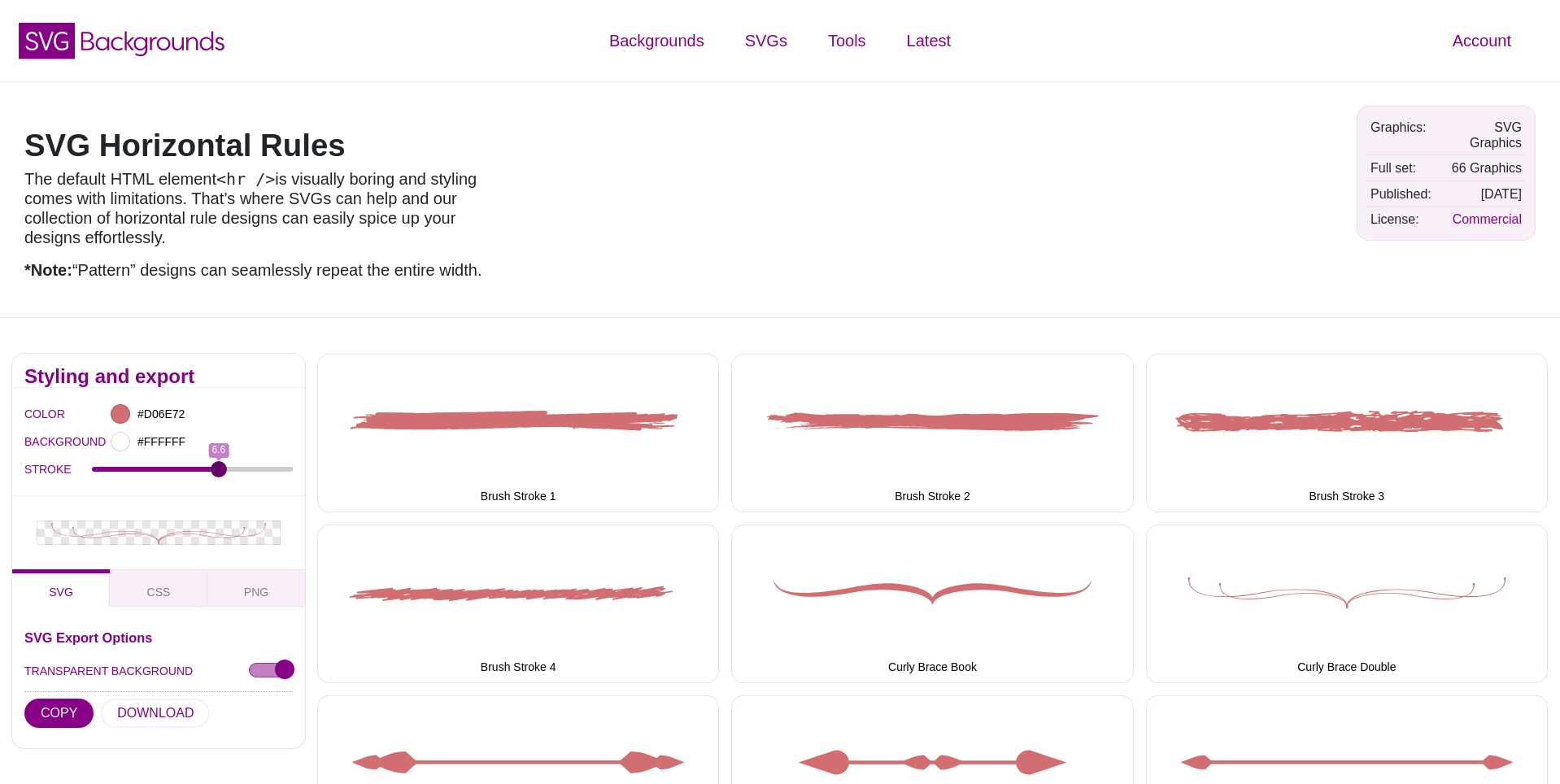
click at [219, 469] on input "STROKE" at bounding box center [193, 469] width 202 height 6
type input "5"
click at [187, 466] on input "STROKE" at bounding box center [193, 469] width 202 height 6
click at [142, 594] on button "CSS" at bounding box center [159, 589] width 98 height 38
click at [53, 596] on span "SVG" at bounding box center [61, 592] width 38 height 18
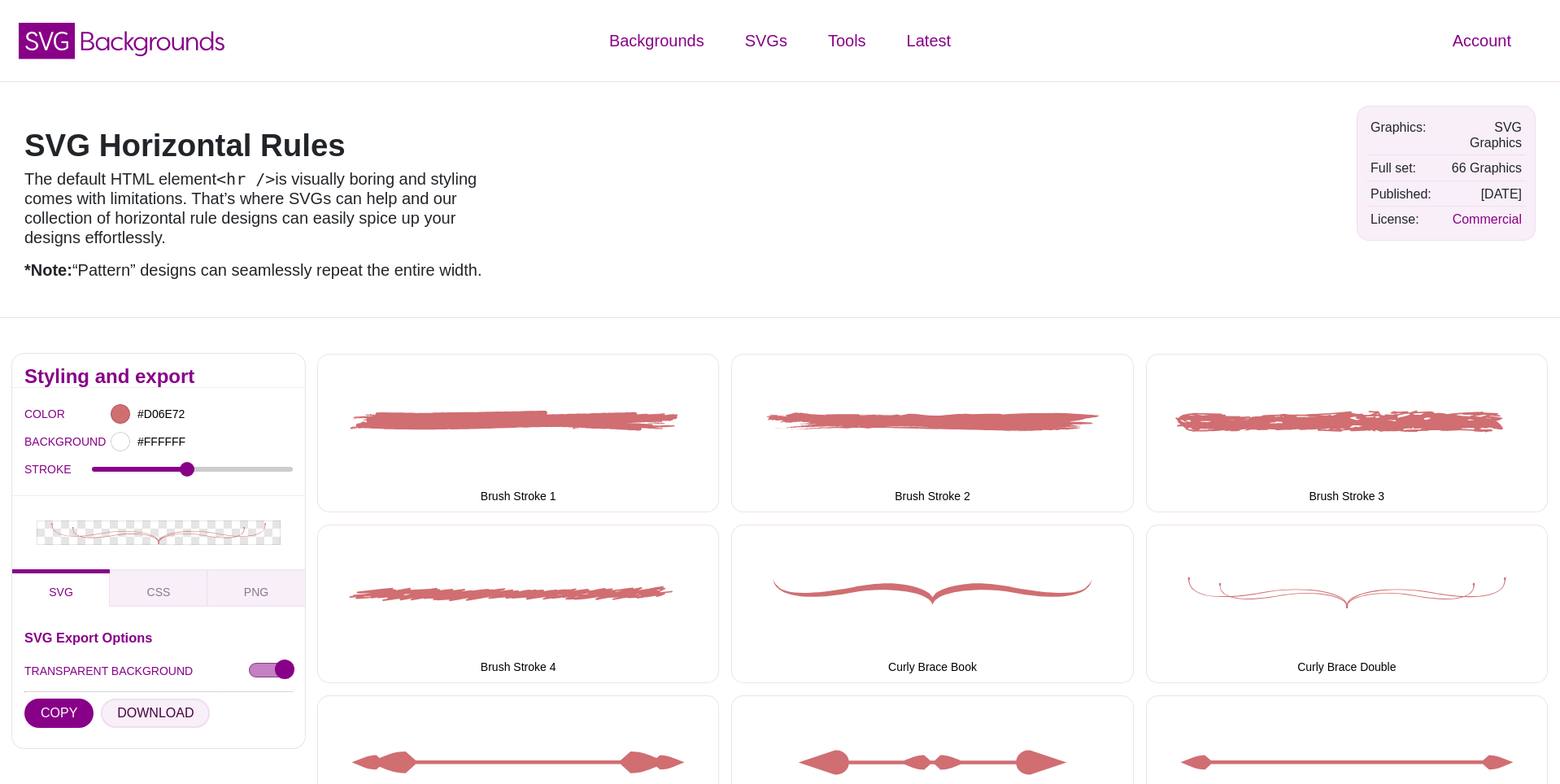
click at [138, 711] on button "DOWNLOAD" at bounding box center [156, 713] width 109 height 30
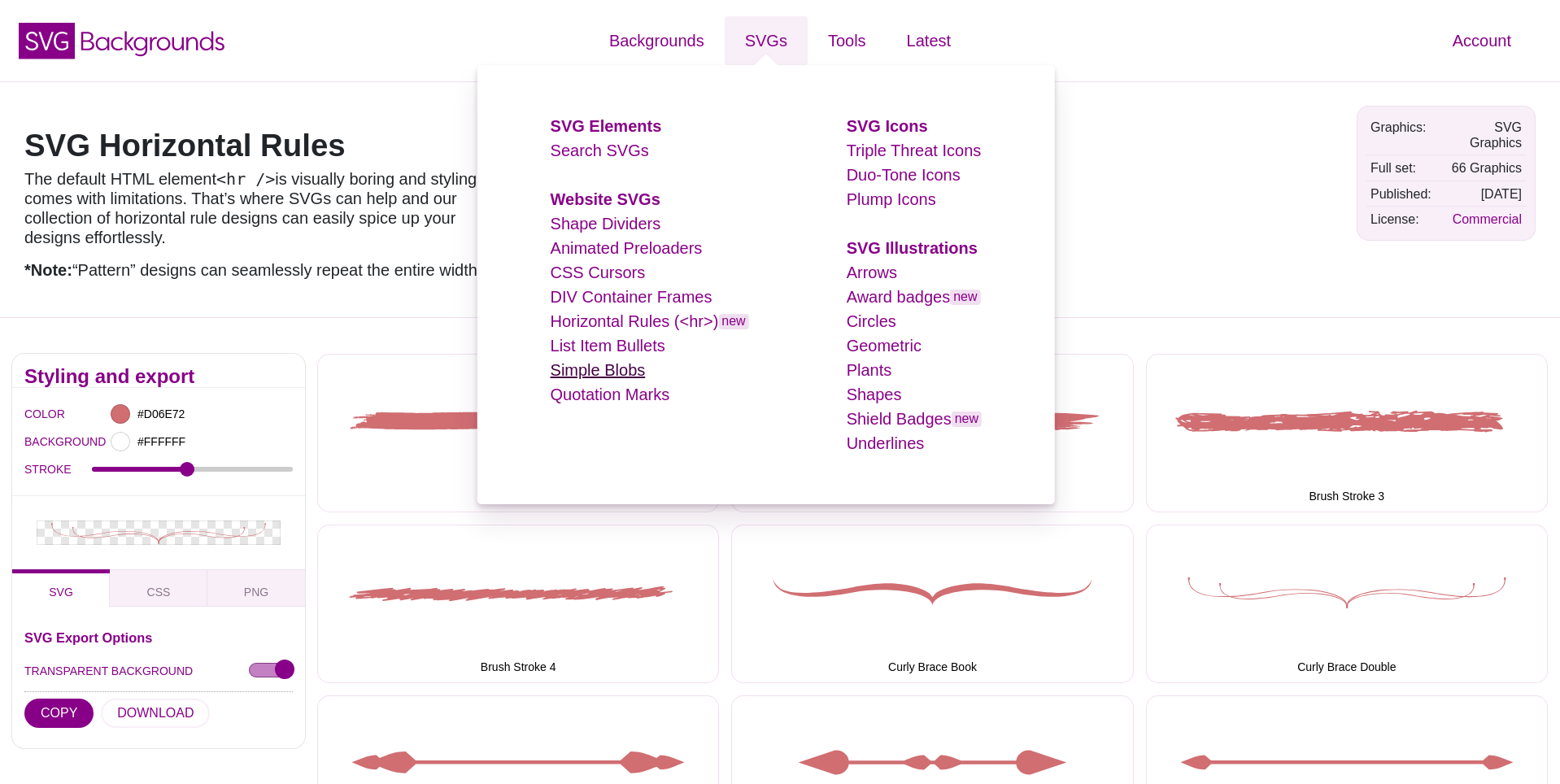
click at [584, 362] on link "Simple Blobs" at bounding box center [599, 370] width 95 height 18
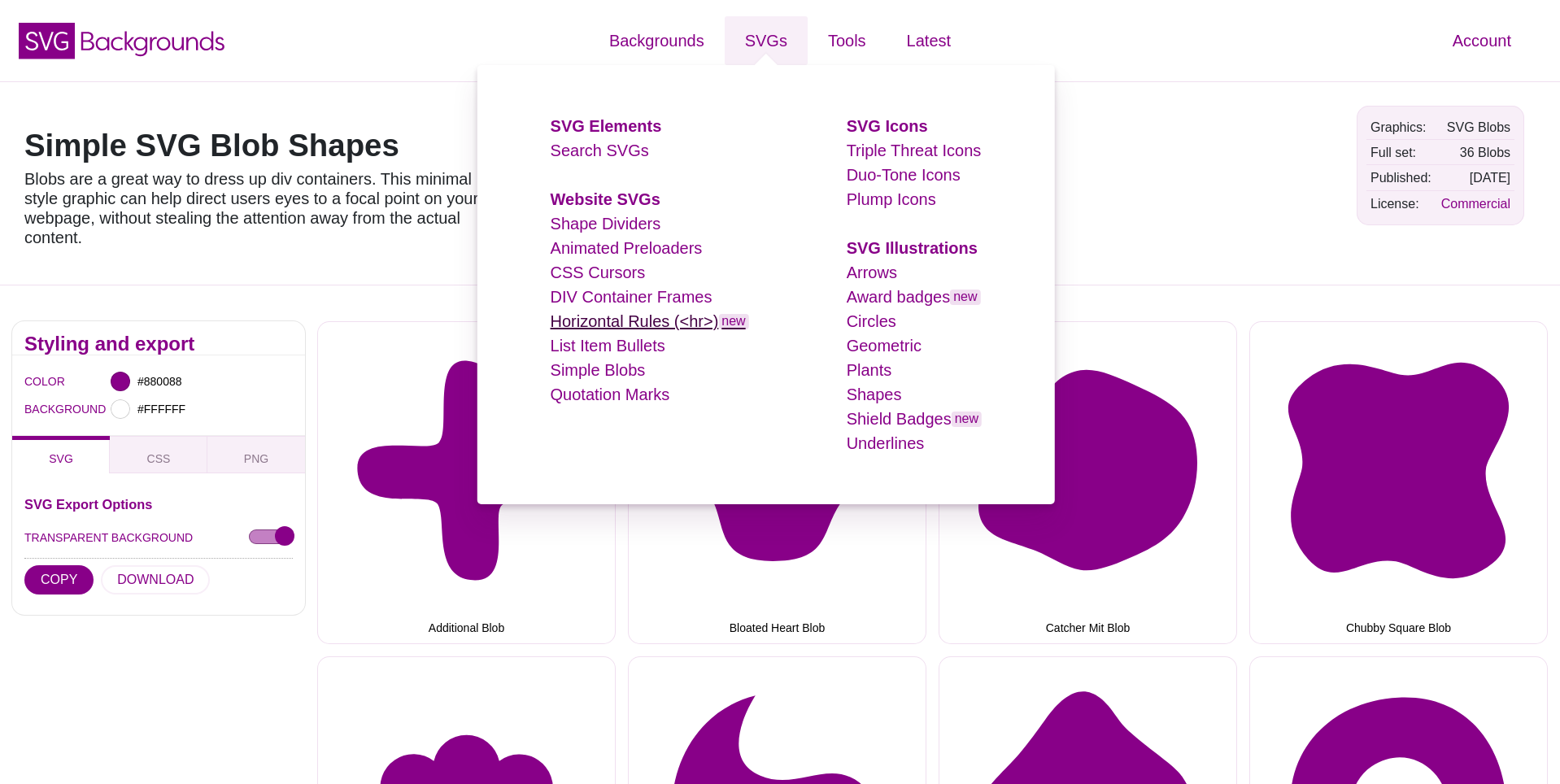
click at [633, 320] on link "Horizontal Rules (<hr>) new" at bounding box center [651, 322] width 199 height 18
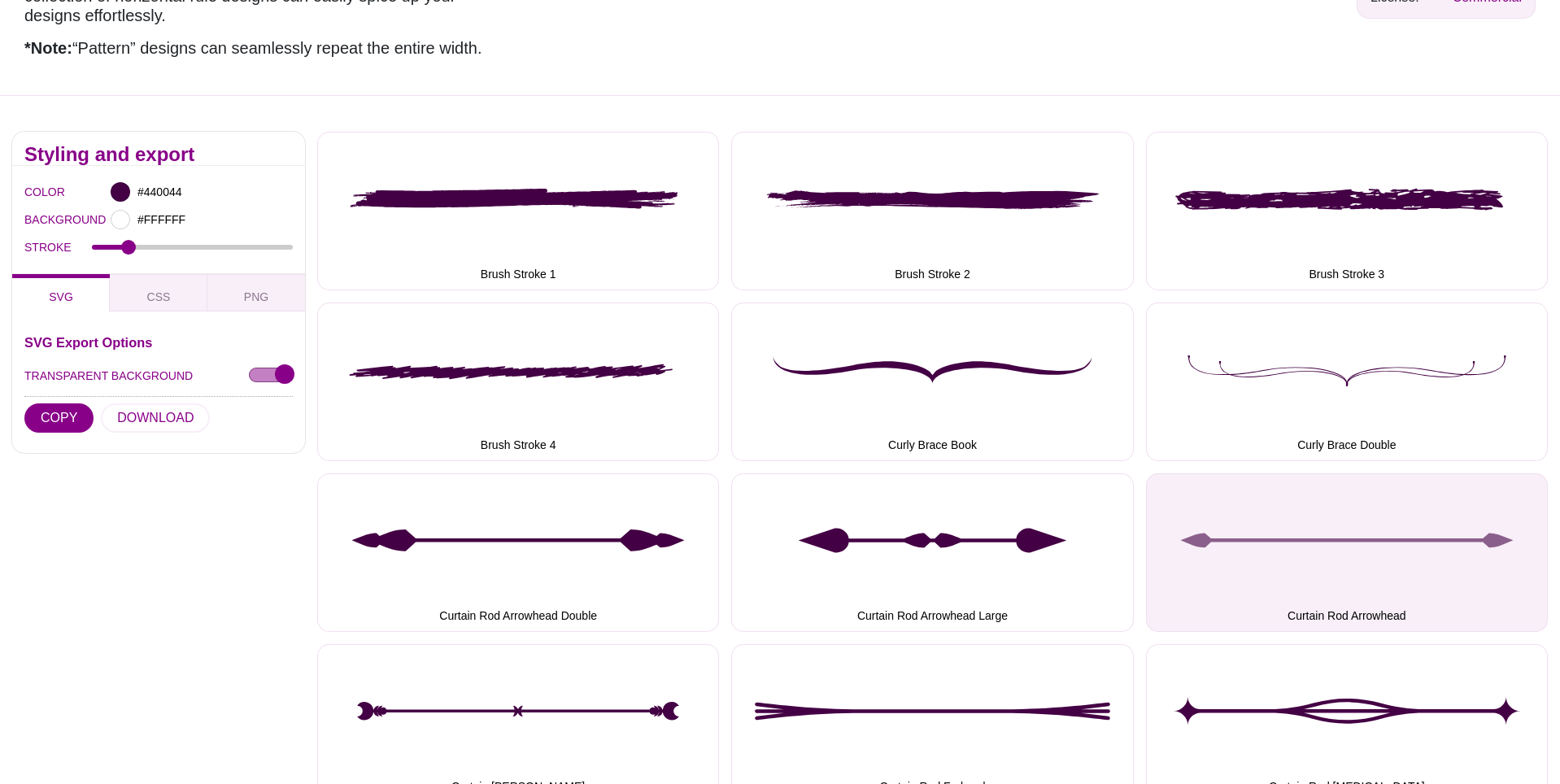
scroll to position [220, 0]
